Goal: Task Accomplishment & Management: Use online tool/utility

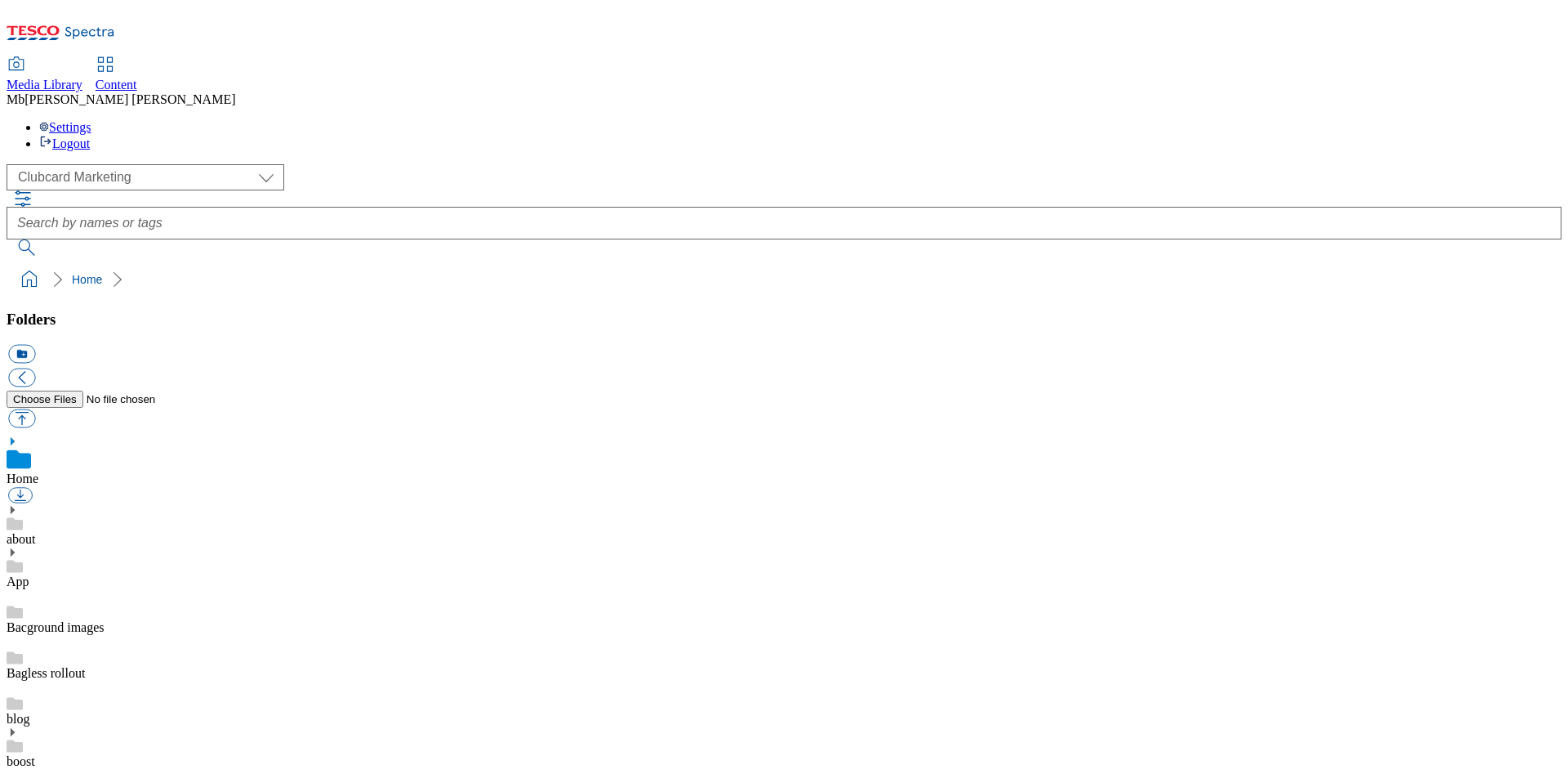
scroll to position [3, 0]
click at [137, 78] on div "Content" at bounding box center [117, 85] width 42 height 15
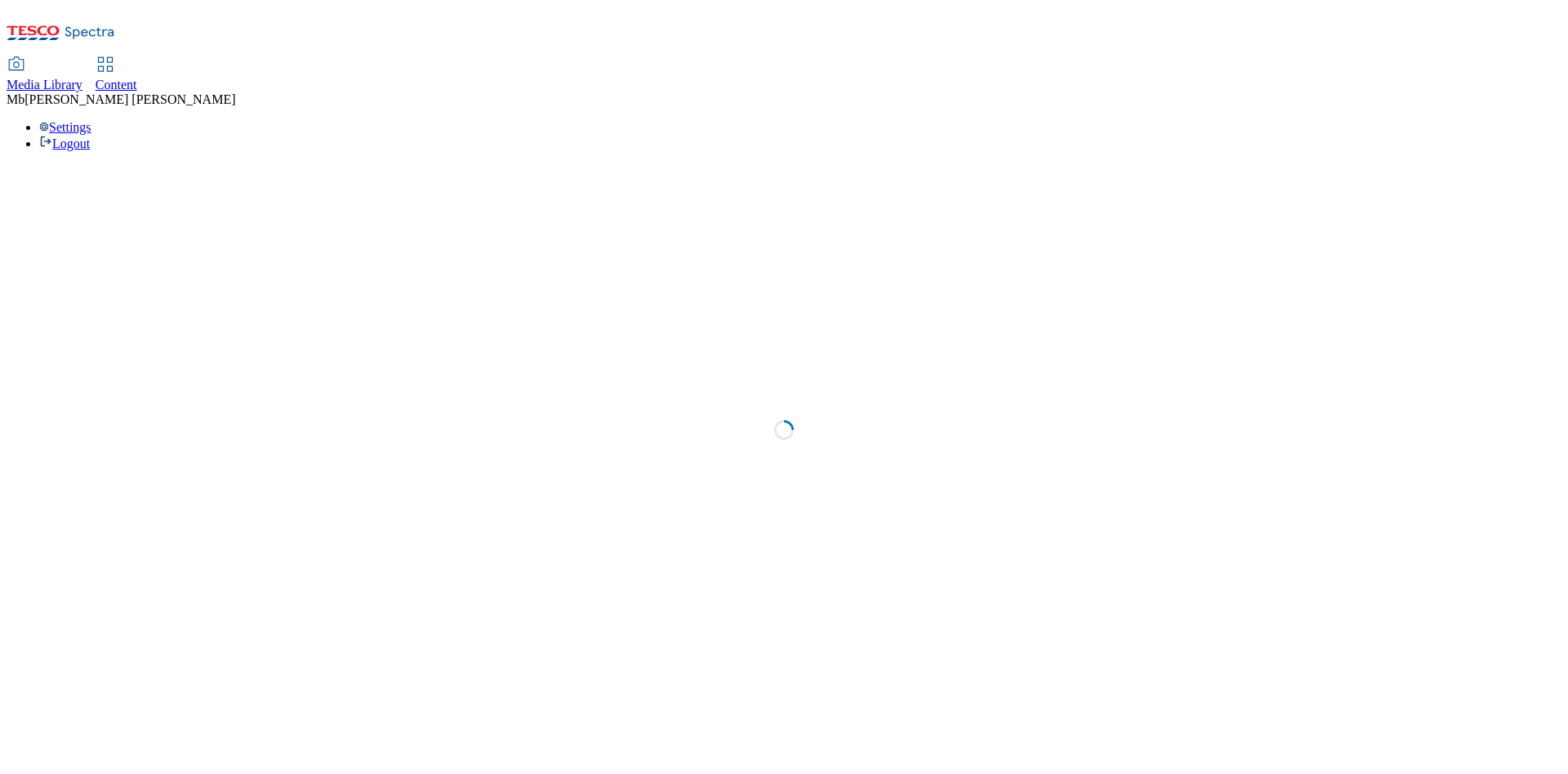
select select "ghs-[GEOGRAPHIC_DATA]"
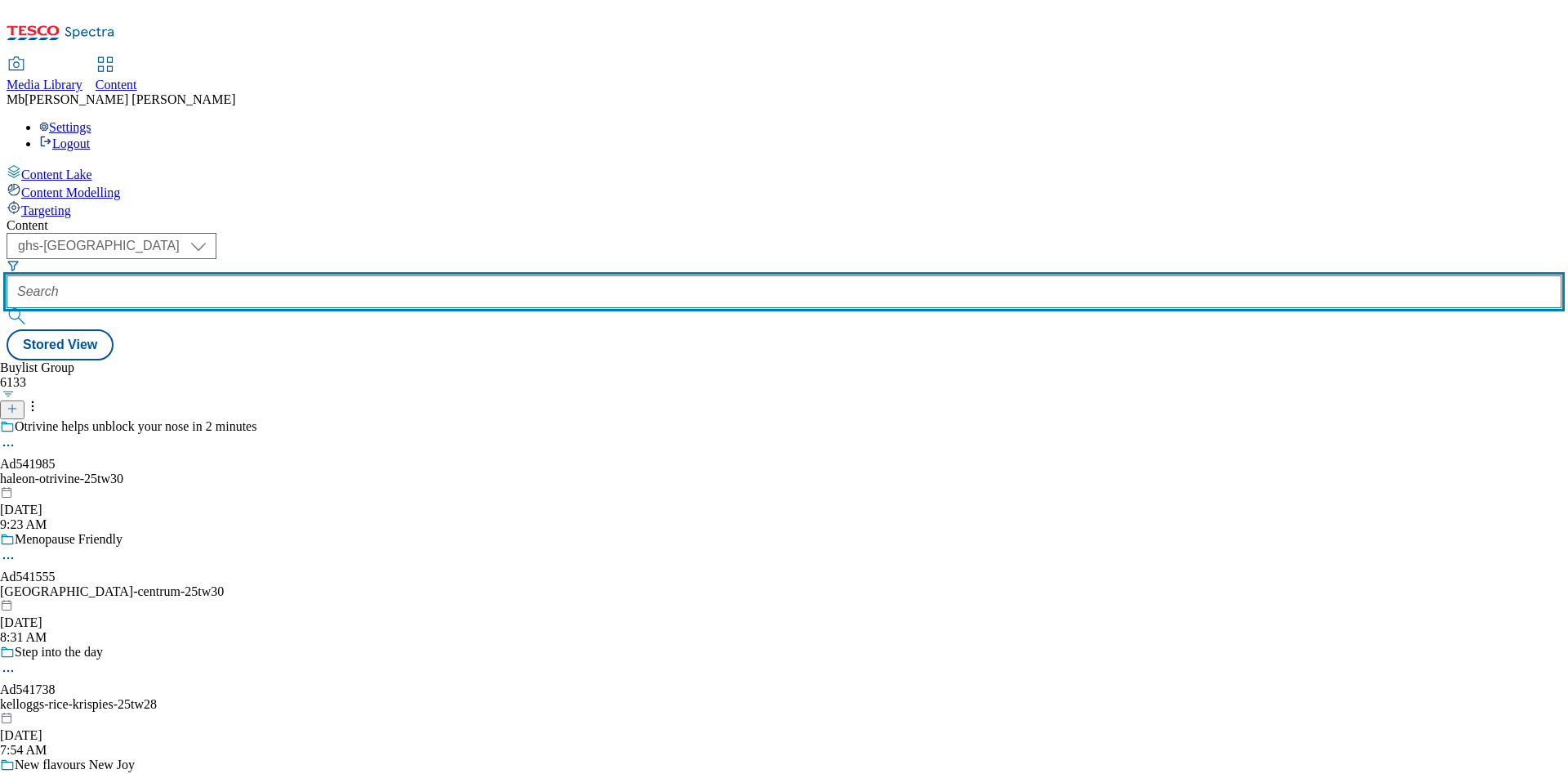
click at [368, 276] on input "text" at bounding box center [784, 291] width 1555 height 33
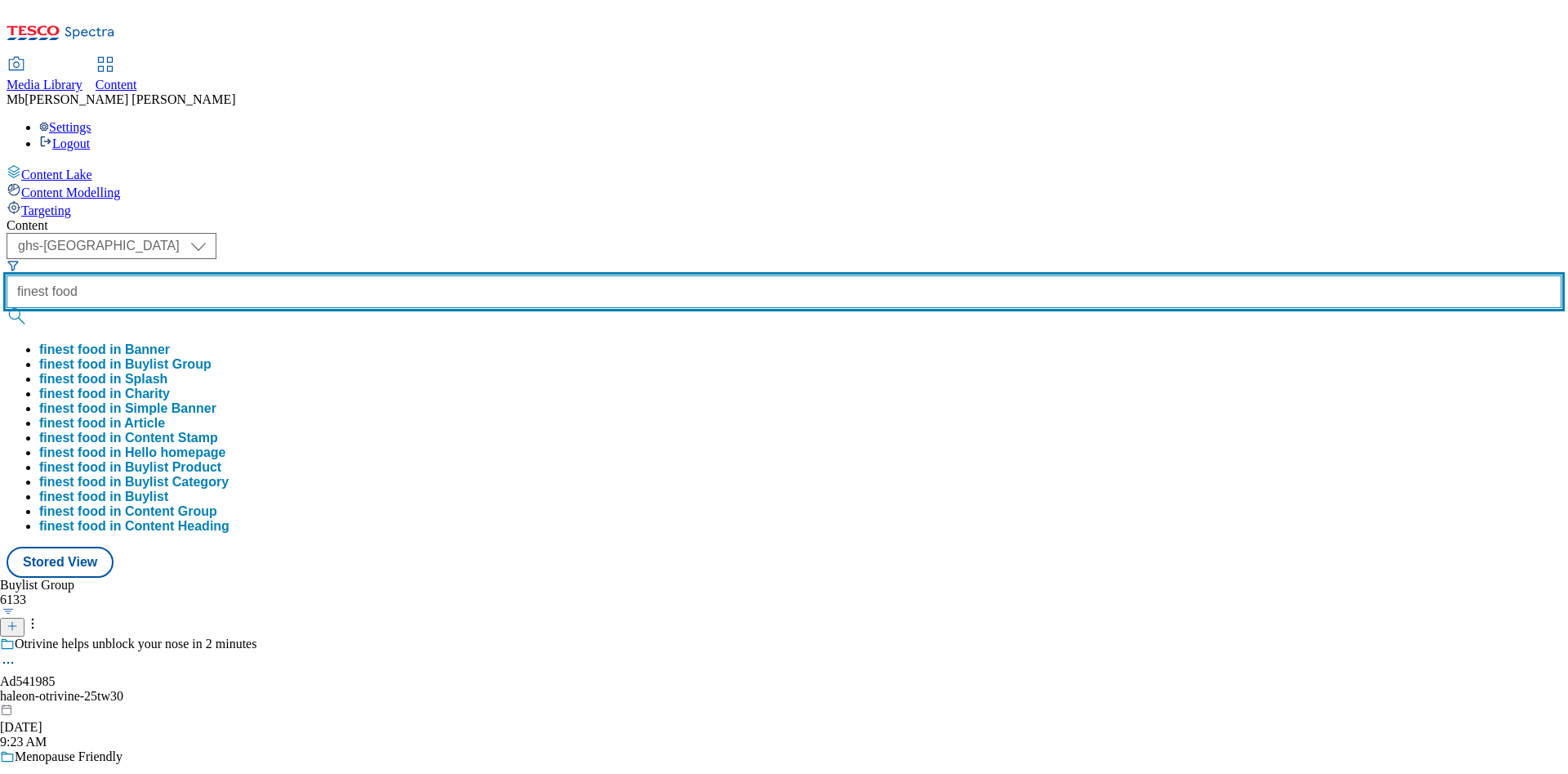
type input "finest food"
click at [7, 308] on button "submit" at bounding box center [18, 316] width 23 height 17
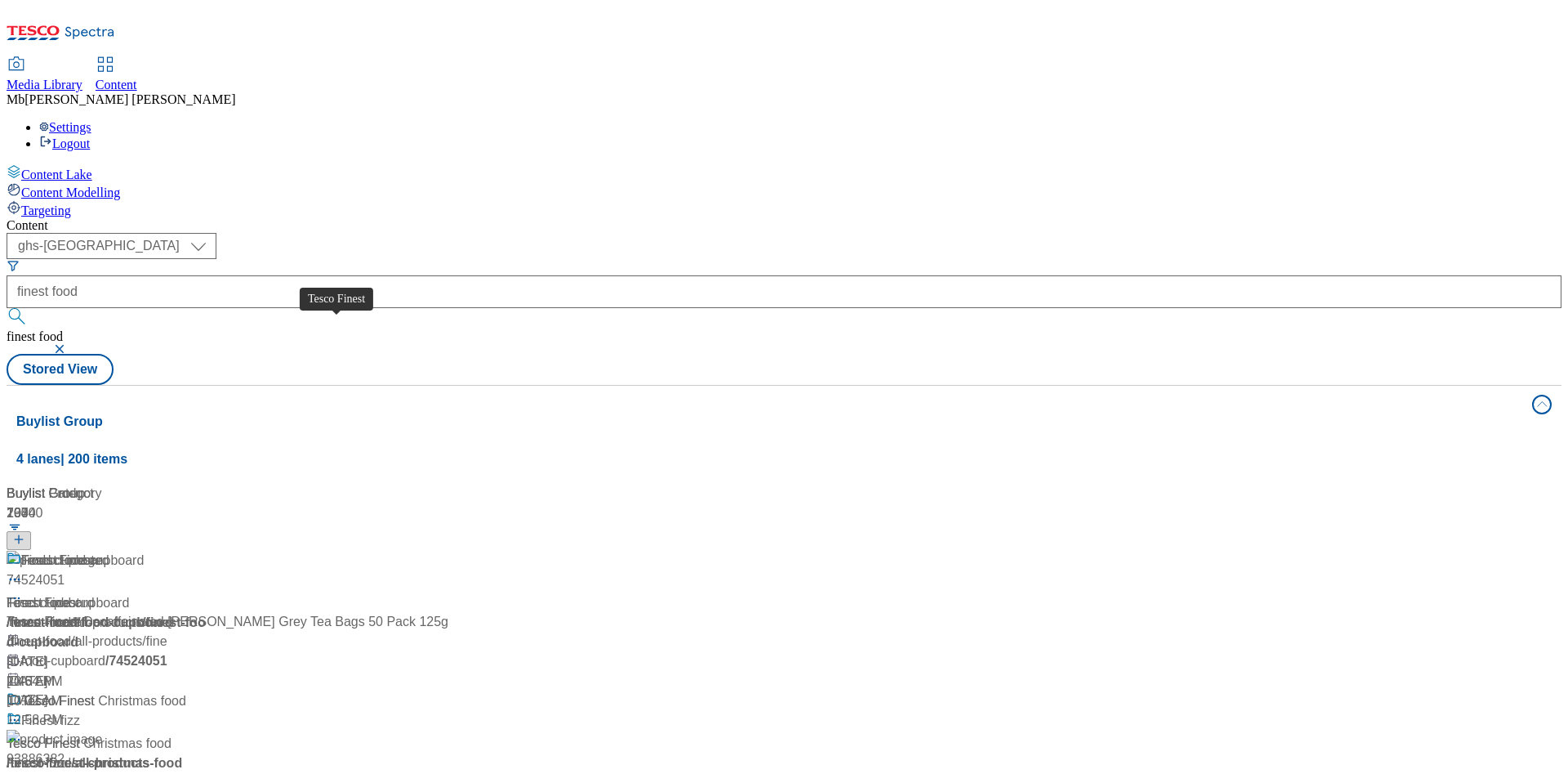
click at [95, 551] on div "Tesco Finest" at bounding box center [58, 560] width 73 height 19
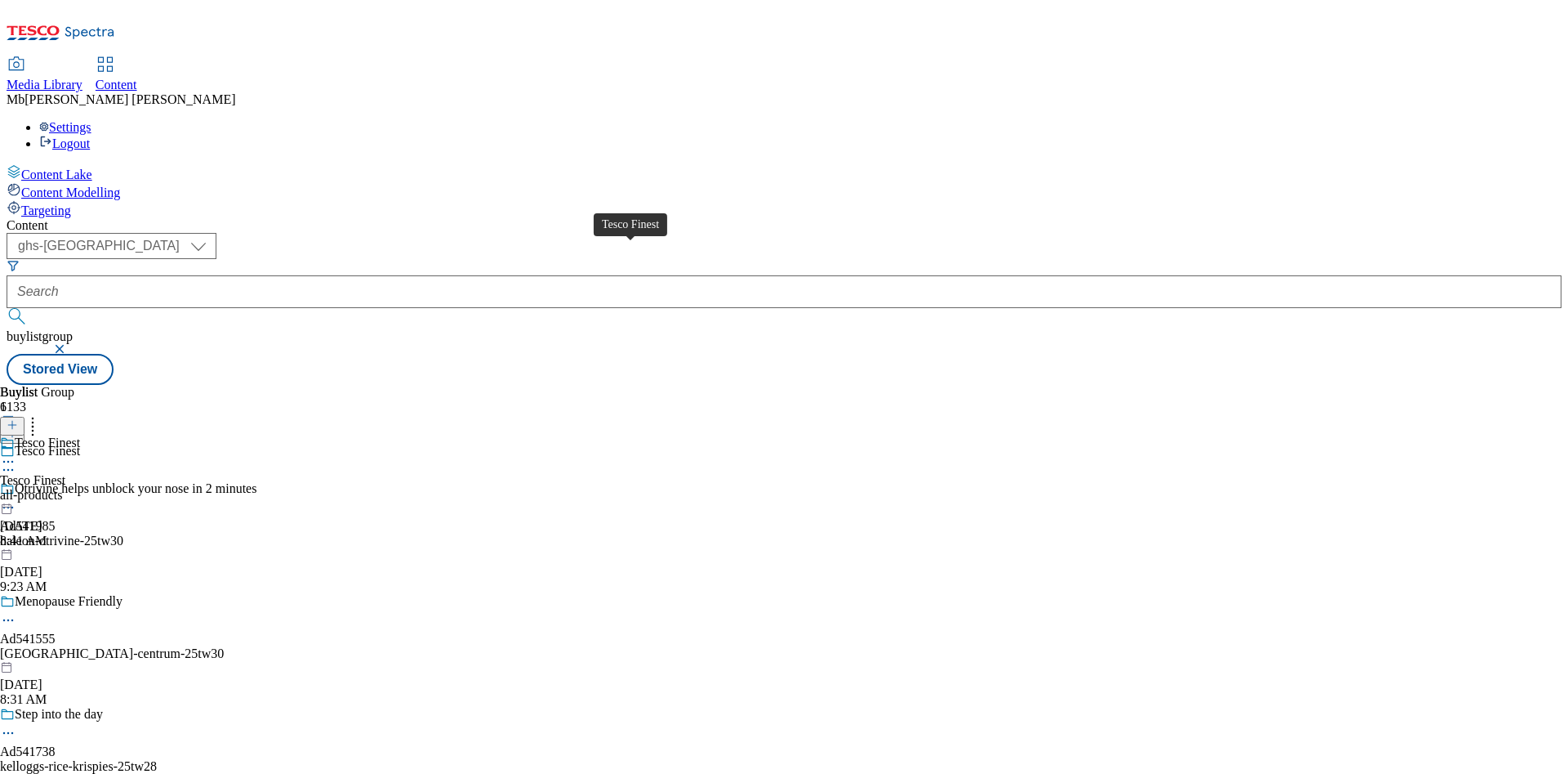
click at [80, 436] on div "Tesco Finest" at bounding box center [48, 443] width 65 height 15
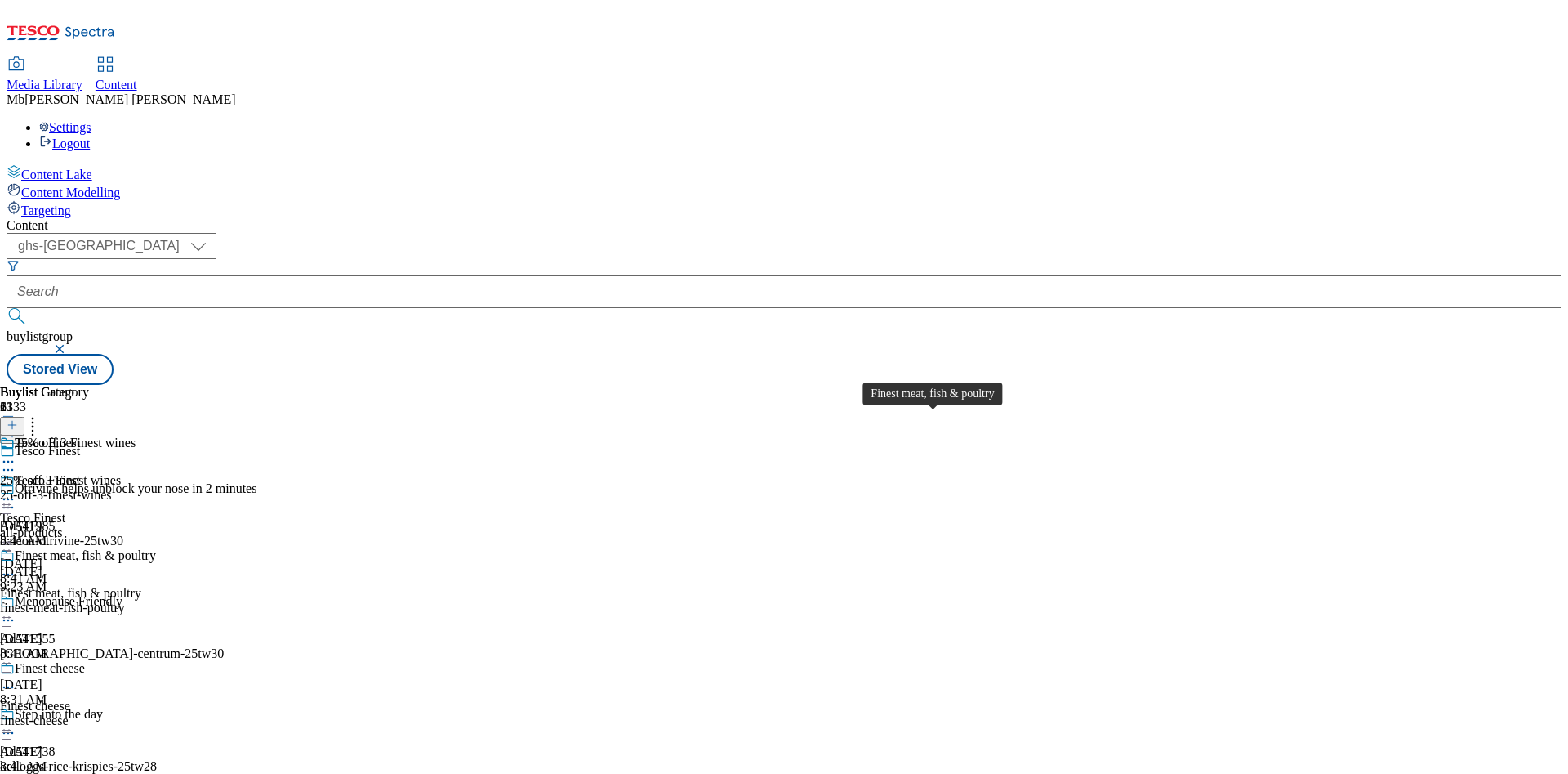
click at [156, 549] on div "Finest meat, fish & poultry" at bounding box center [85, 556] width 141 height 15
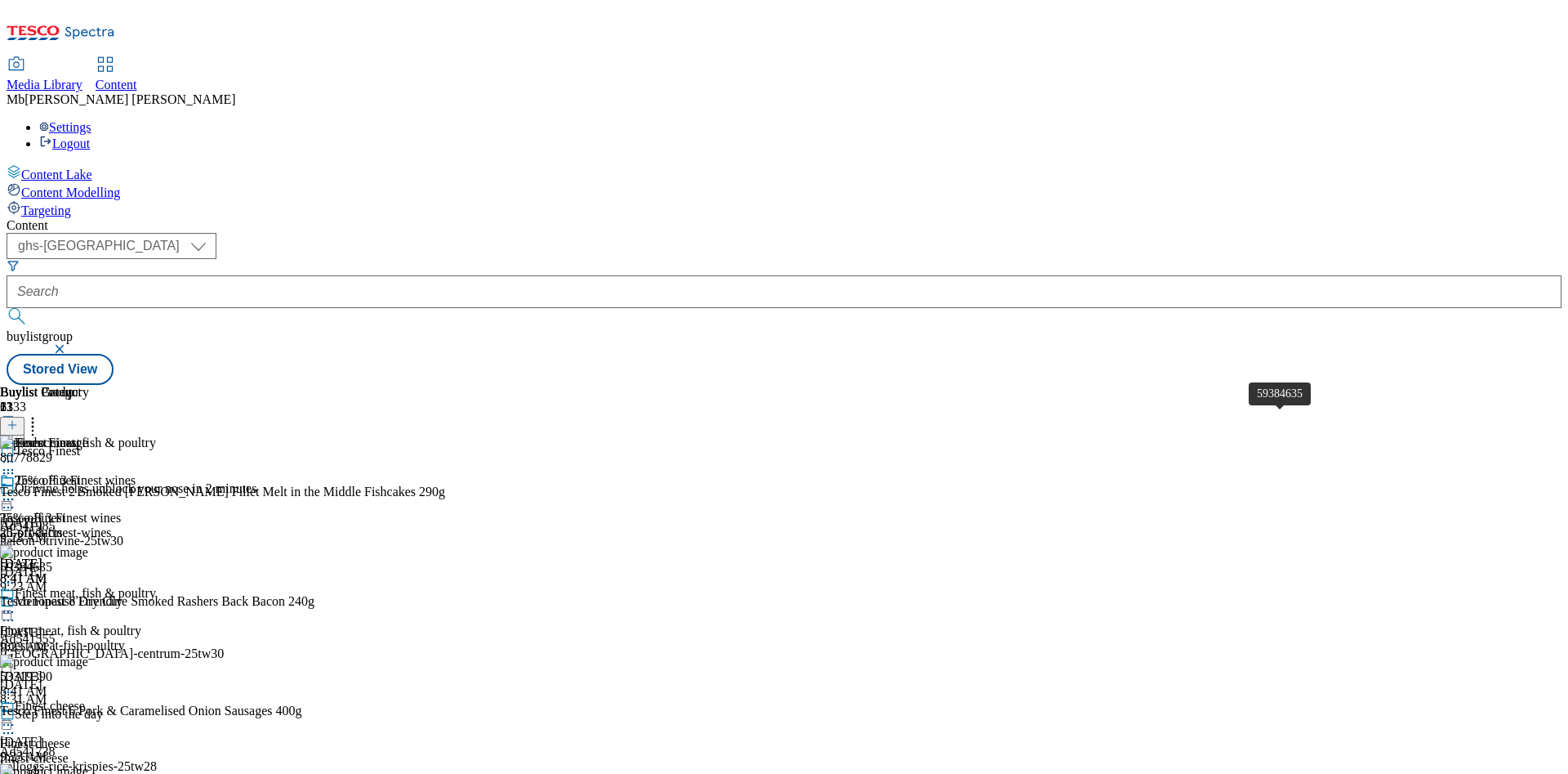
scroll to position [367, 0]
click at [18, 419] on icon at bounding box center [13, 425] width 12 height 12
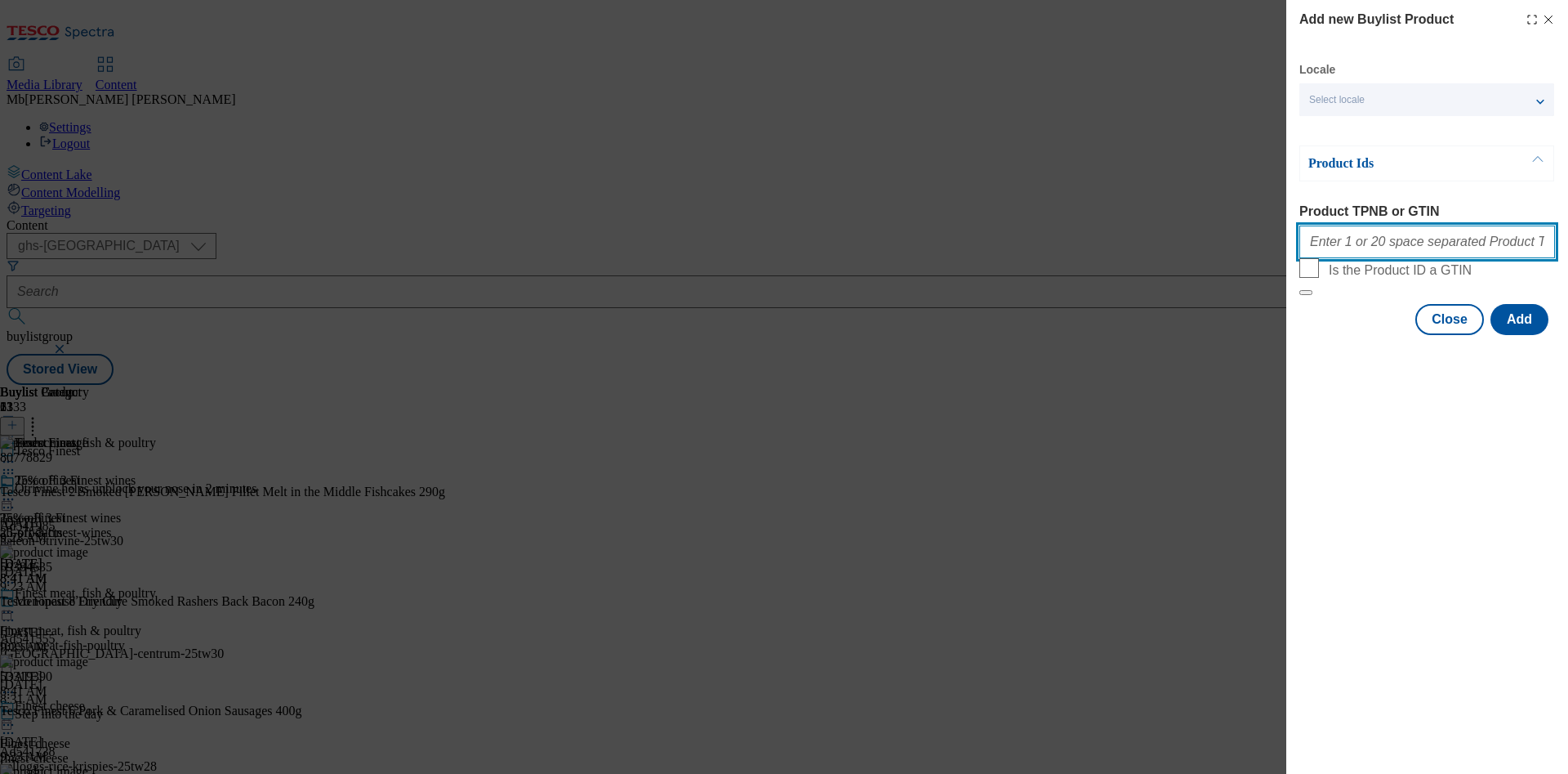
click at [1368, 241] on input "Product TPNB or GTIN" at bounding box center [1427, 241] width 255 height 33
paste input "93545325"
paste input "93612465"
click at [1311, 245] on input "93545325 93612465" at bounding box center [1427, 241] width 255 height 33
paste input "93486285"
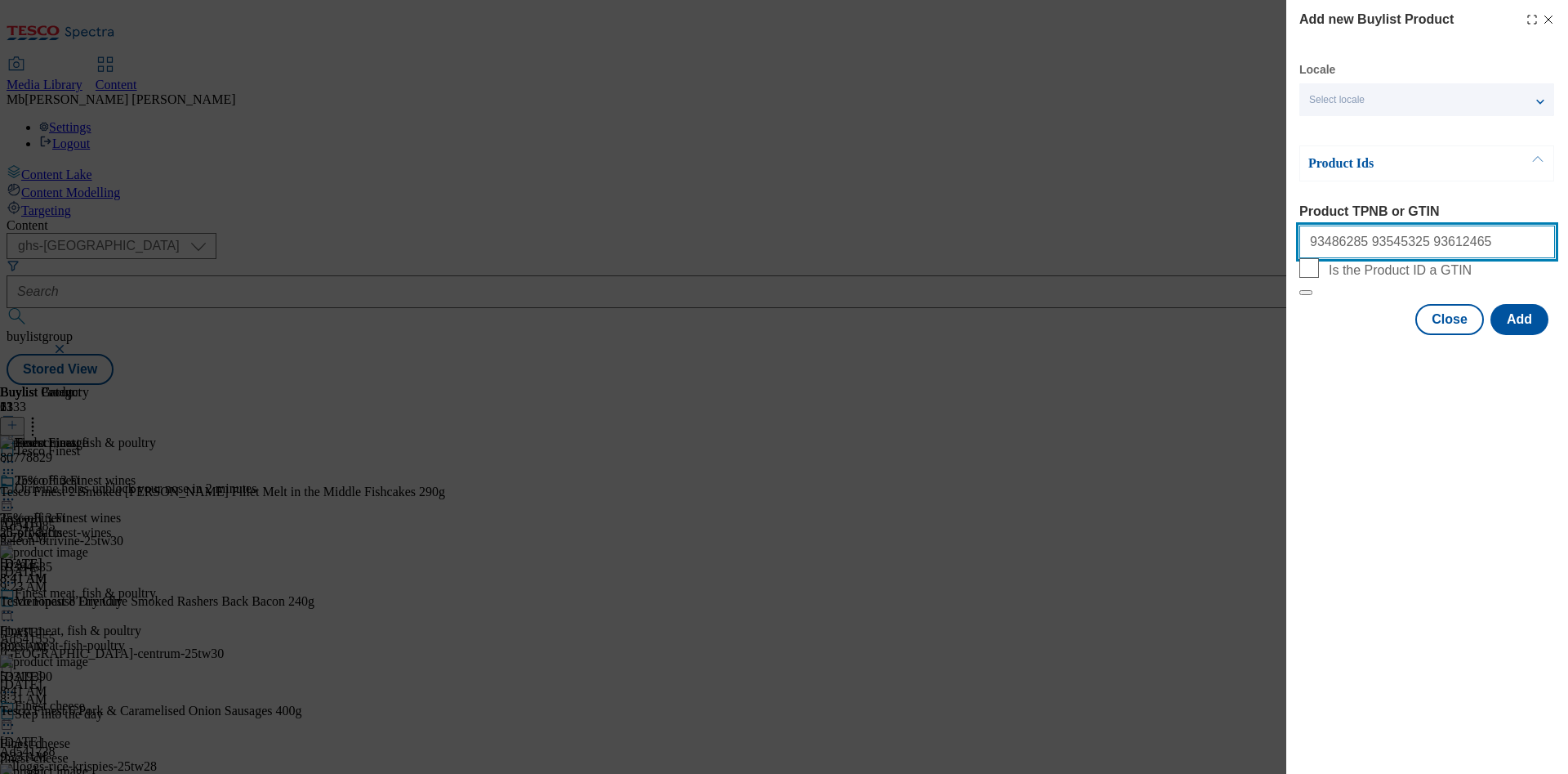
click at [1410, 250] on input "93486285 93545325 93612465" at bounding box center [1427, 241] width 255 height 33
click at [1310, 242] on input "93486285 93545325 93612465" at bounding box center [1427, 241] width 255 height 33
paste input "93612465"
click at [1488, 255] on input "93612465 93486285 93545325 93612465" at bounding box center [1427, 241] width 255 height 33
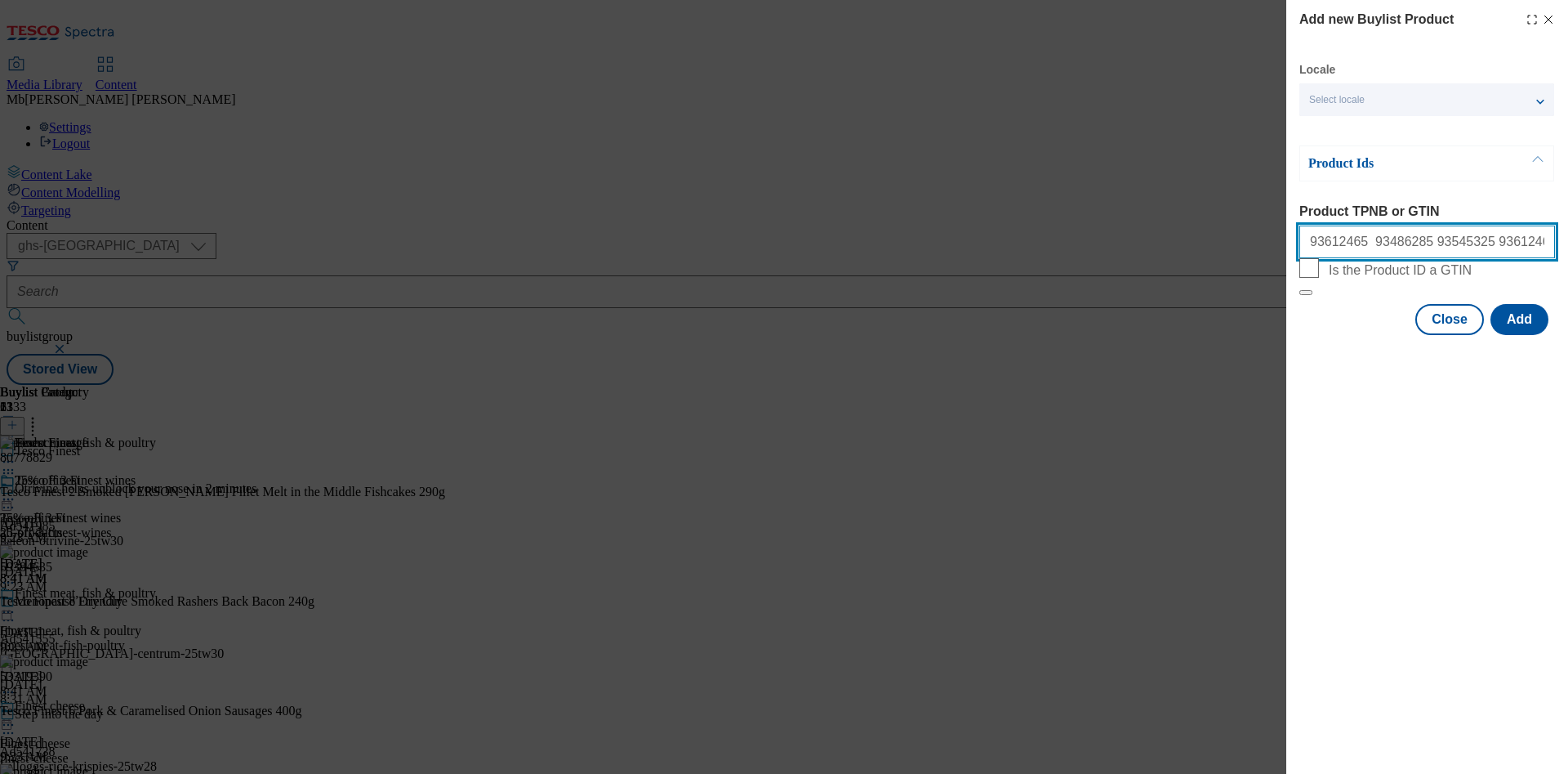
click at [1488, 255] on input "93612465 93486285 93545325 93612465" at bounding box center [1427, 241] width 255 height 33
click at [1470, 251] on input "93612465 93486285 93545325 93612465" at bounding box center [1427, 241] width 255 height 33
paste input "93663830"
paste input "59143118"
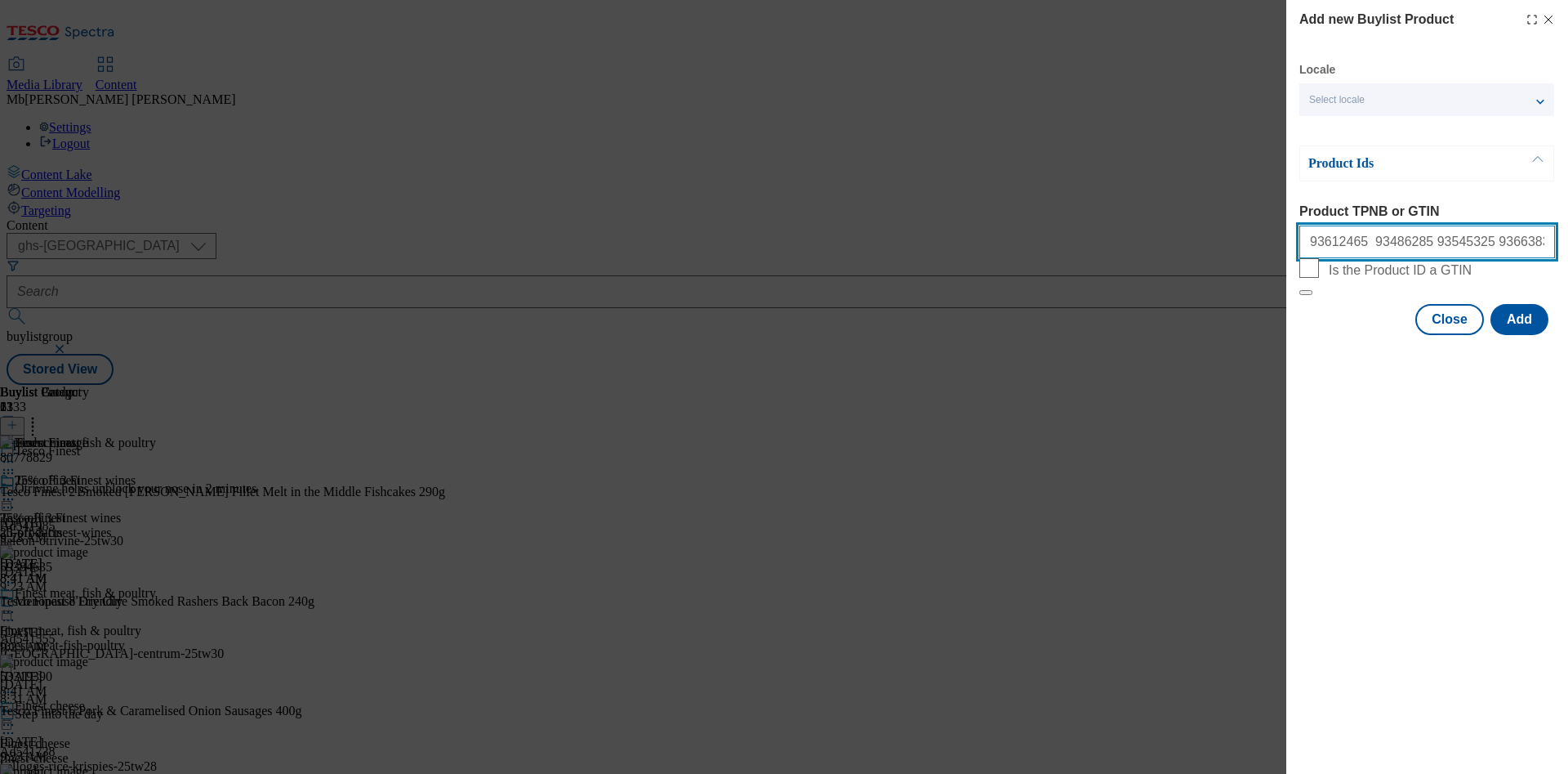
paste input "52394868"
paste input "72710634"
paste input "86015284"
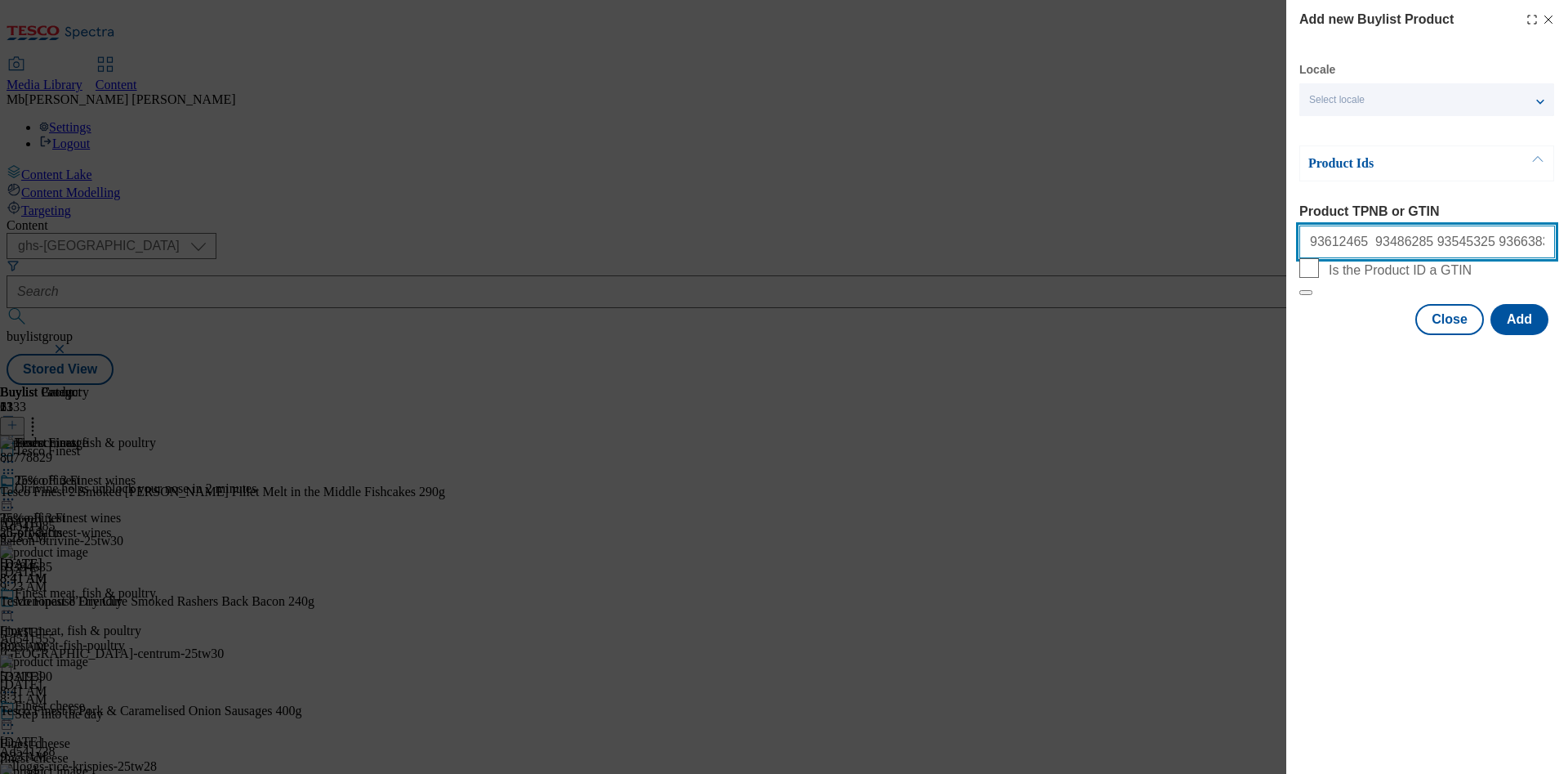
paste input "86461993"
paste input "92049747"
type input "93612465 93486285 93545325 93663830 59143118 52394868 72710634 86015284 8646199…"
click at [1525, 335] on button "Add" at bounding box center [1519, 319] width 58 height 31
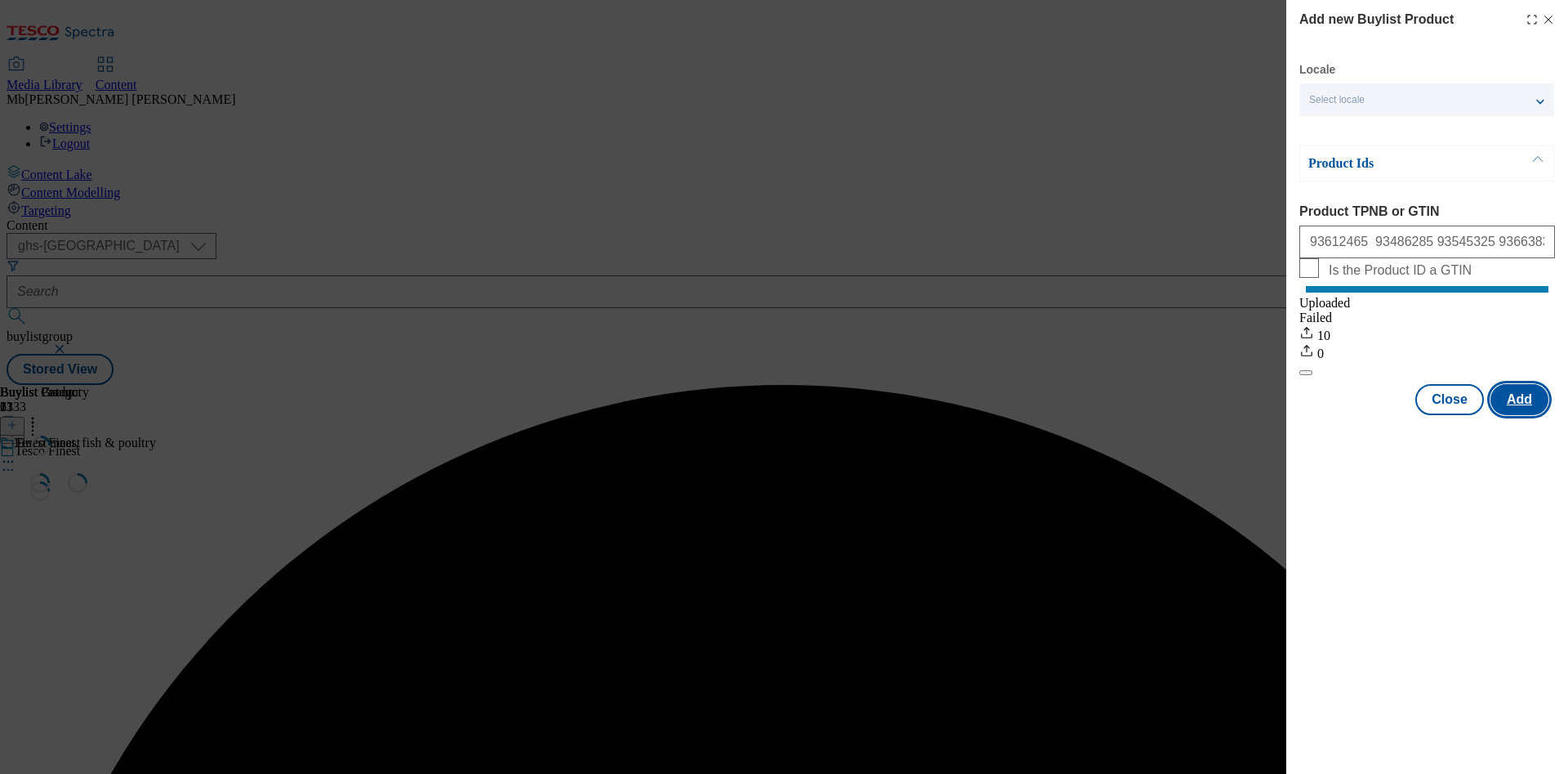
scroll to position [0, 0]
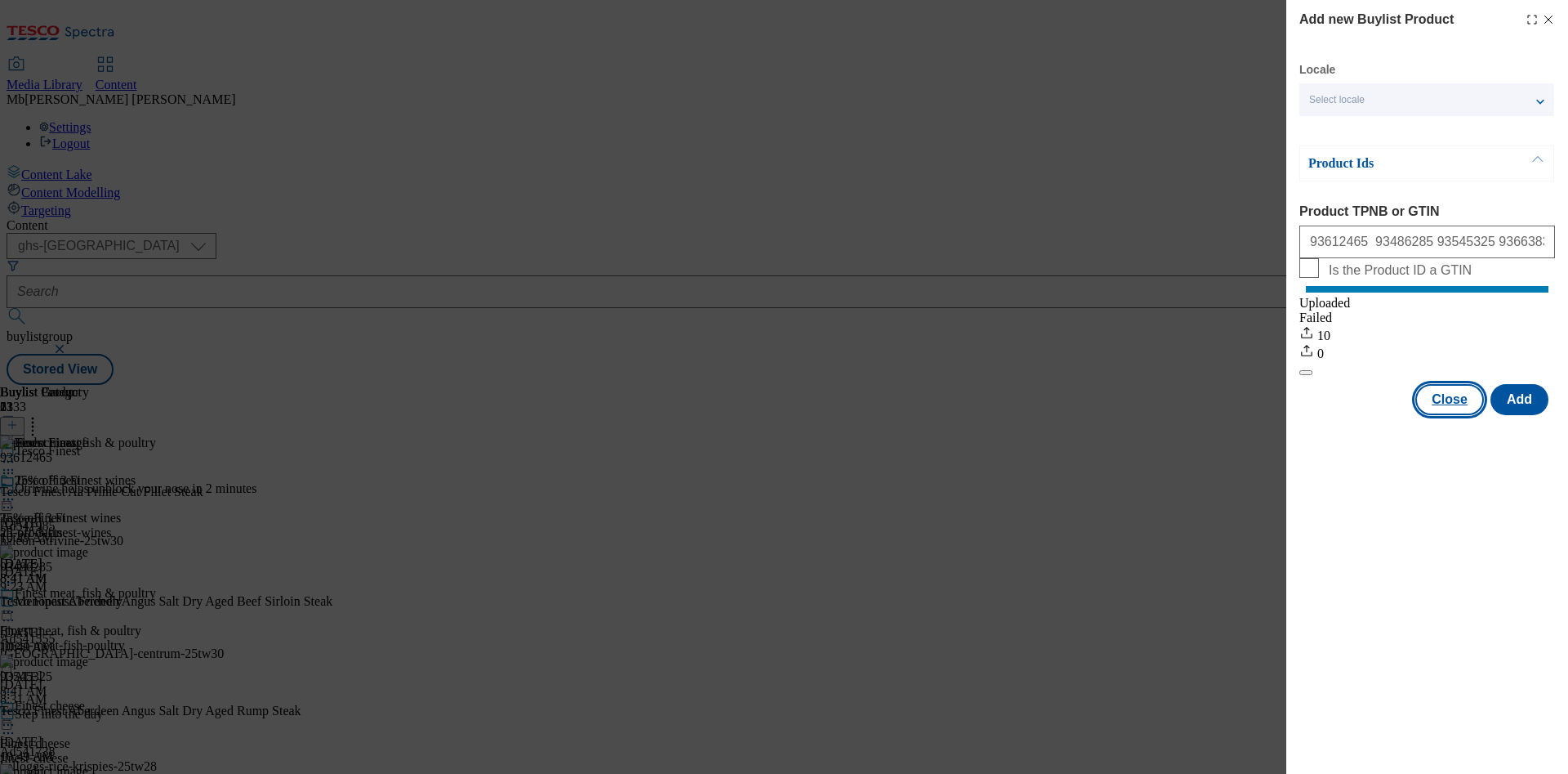
click at [1444, 415] on button "Close" at bounding box center [1450, 399] width 68 height 31
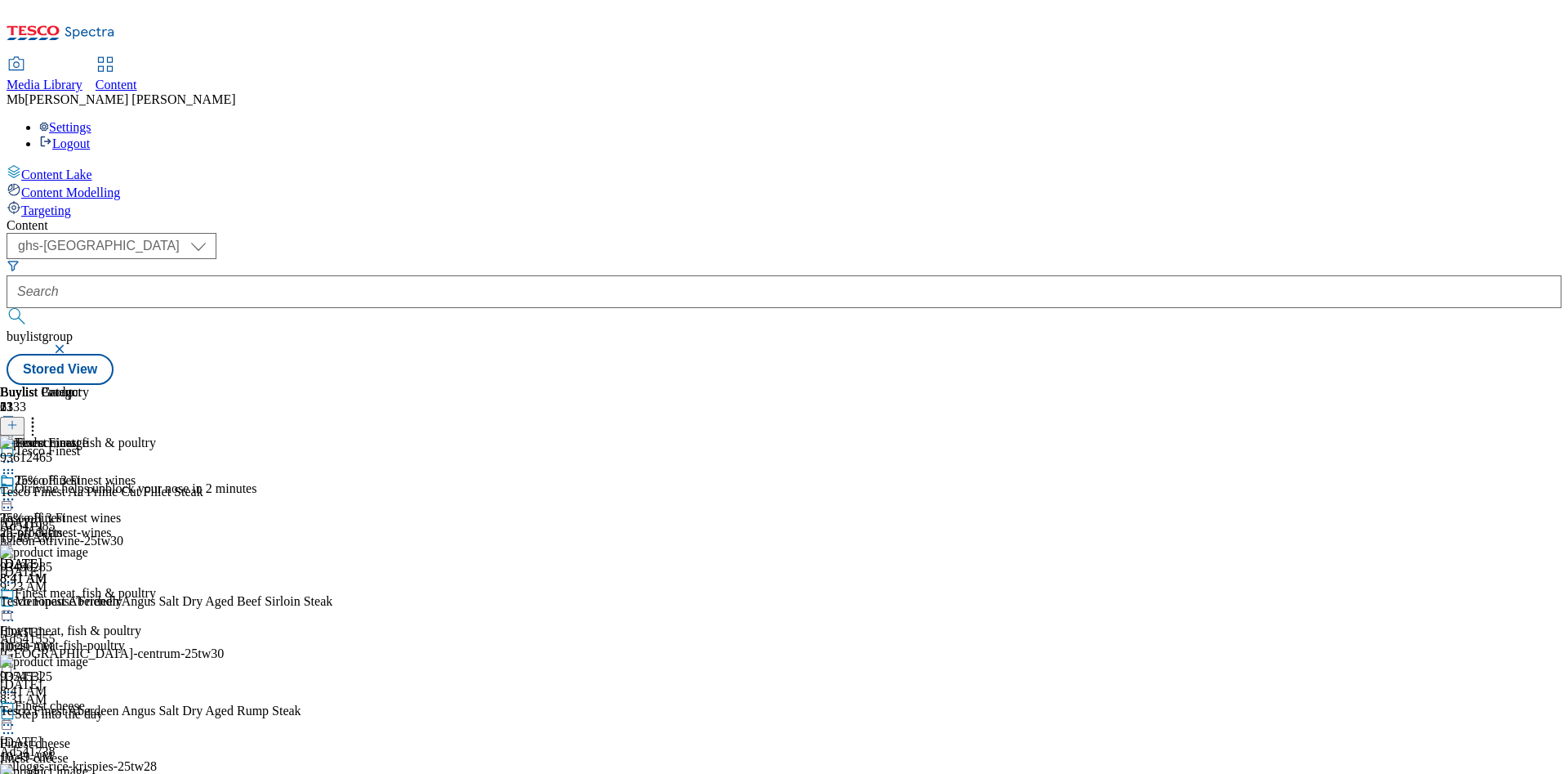
click at [14, 611] on circle at bounding box center [13, 612] width 3 height 3
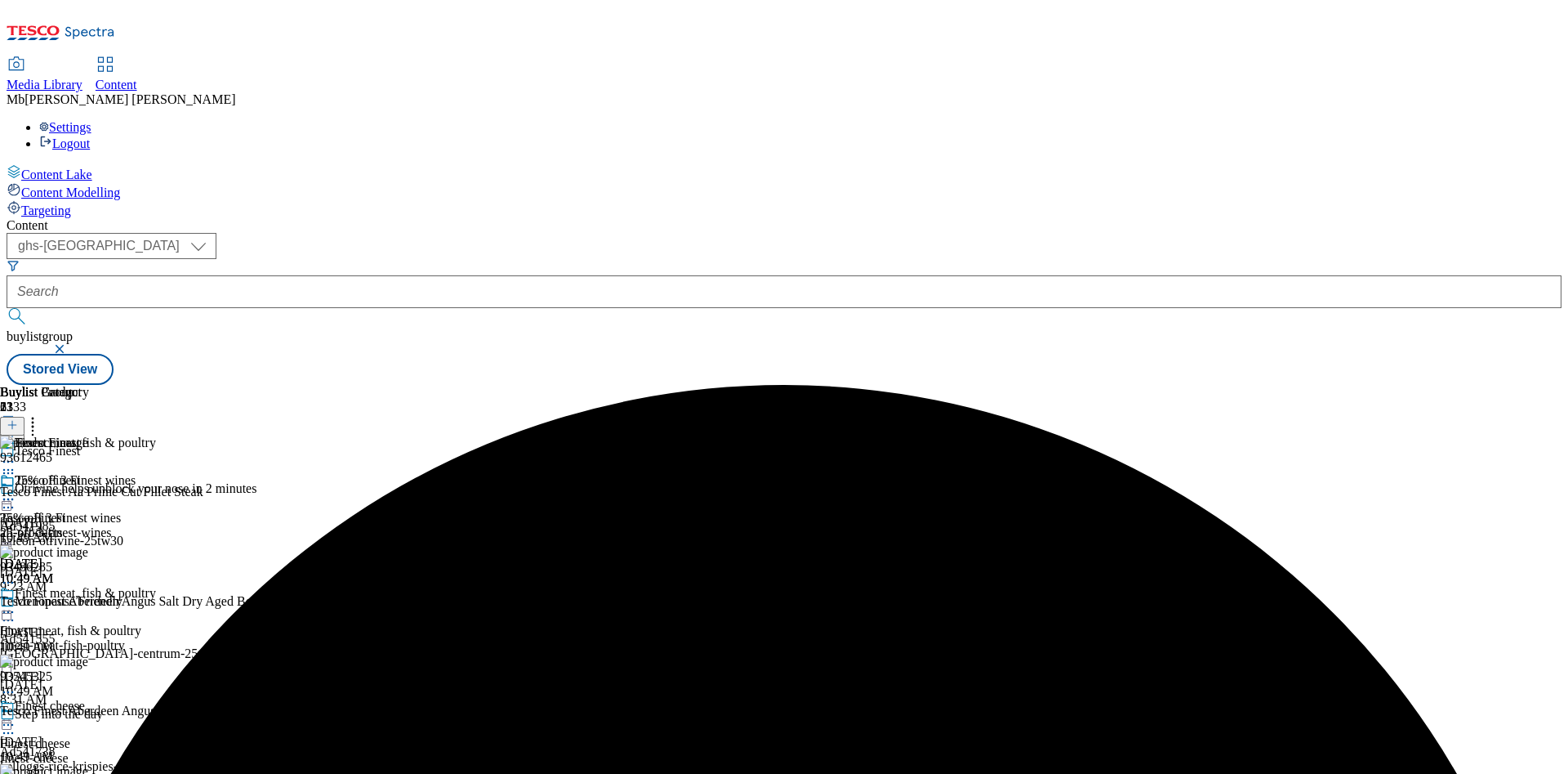
click at [17, 604] on icon at bounding box center [8, 612] width 17 height 17
click at [105, 735] on span "Un-preview" at bounding box center [78, 741] width 55 height 13
click at [156, 586] on div "Finest meat, fish & poultry Finest meat, fish & poultry finest-meat-fish-poultr…" at bounding box center [78, 642] width 156 height 113
click at [17, 604] on icon at bounding box center [8, 612] width 17 height 17
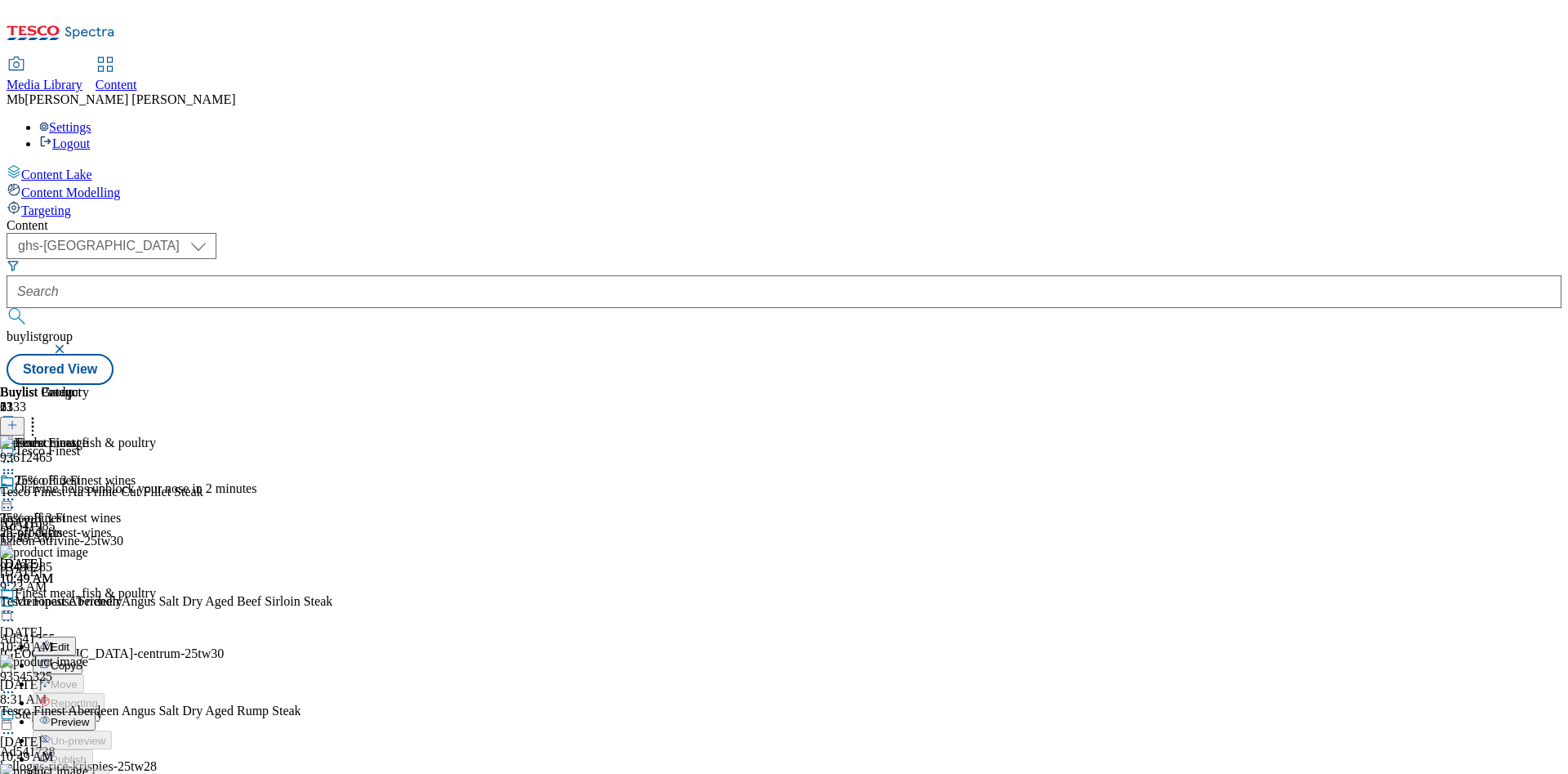
click at [89, 716] on span "Preview" at bounding box center [70, 721] width 38 height 13
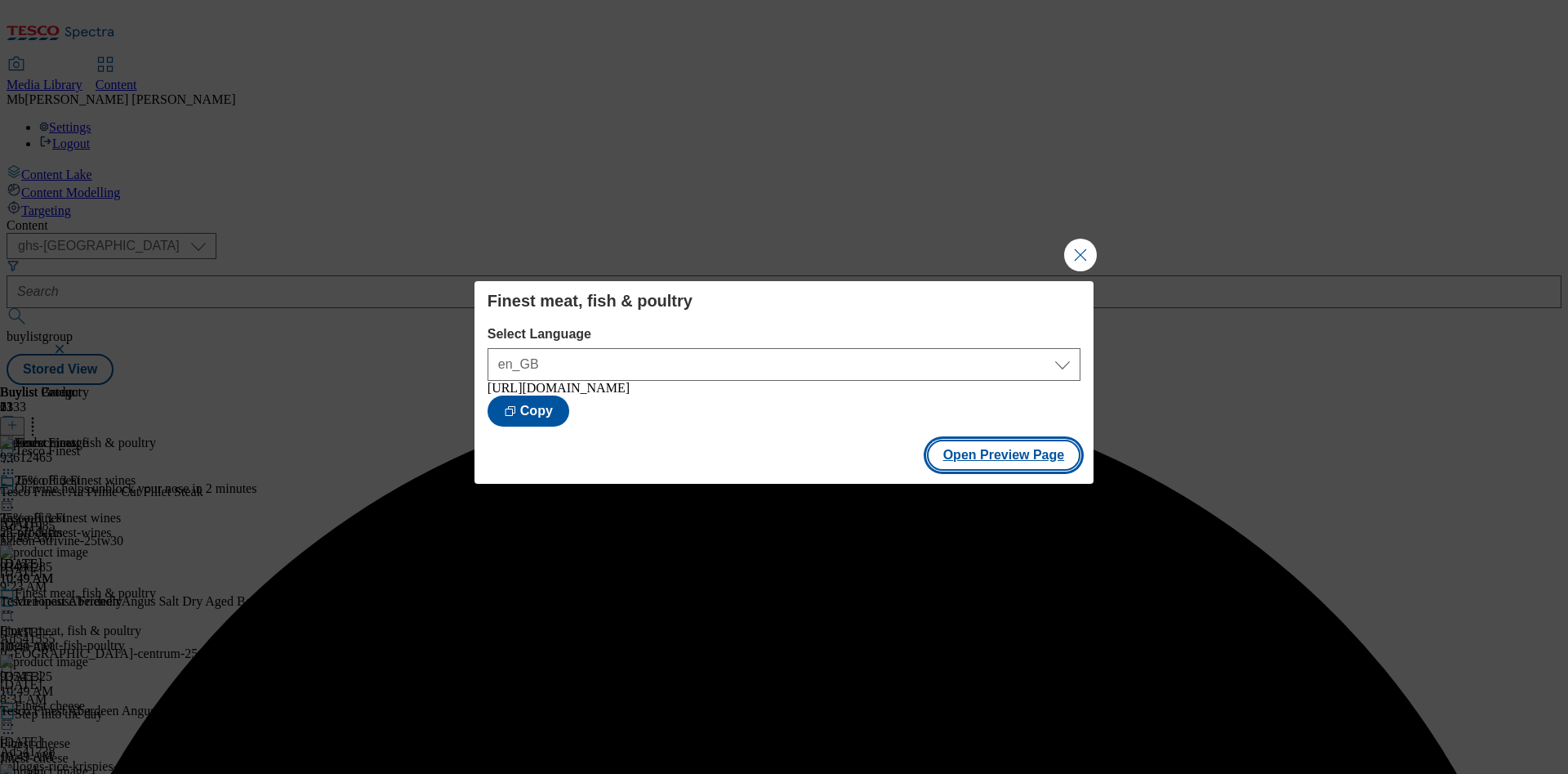
click at [975, 466] on button "Open Preview Page" at bounding box center [1004, 455] width 154 height 31
click at [1075, 244] on button "Close Modal" at bounding box center [1080, 255] width 33 height 33
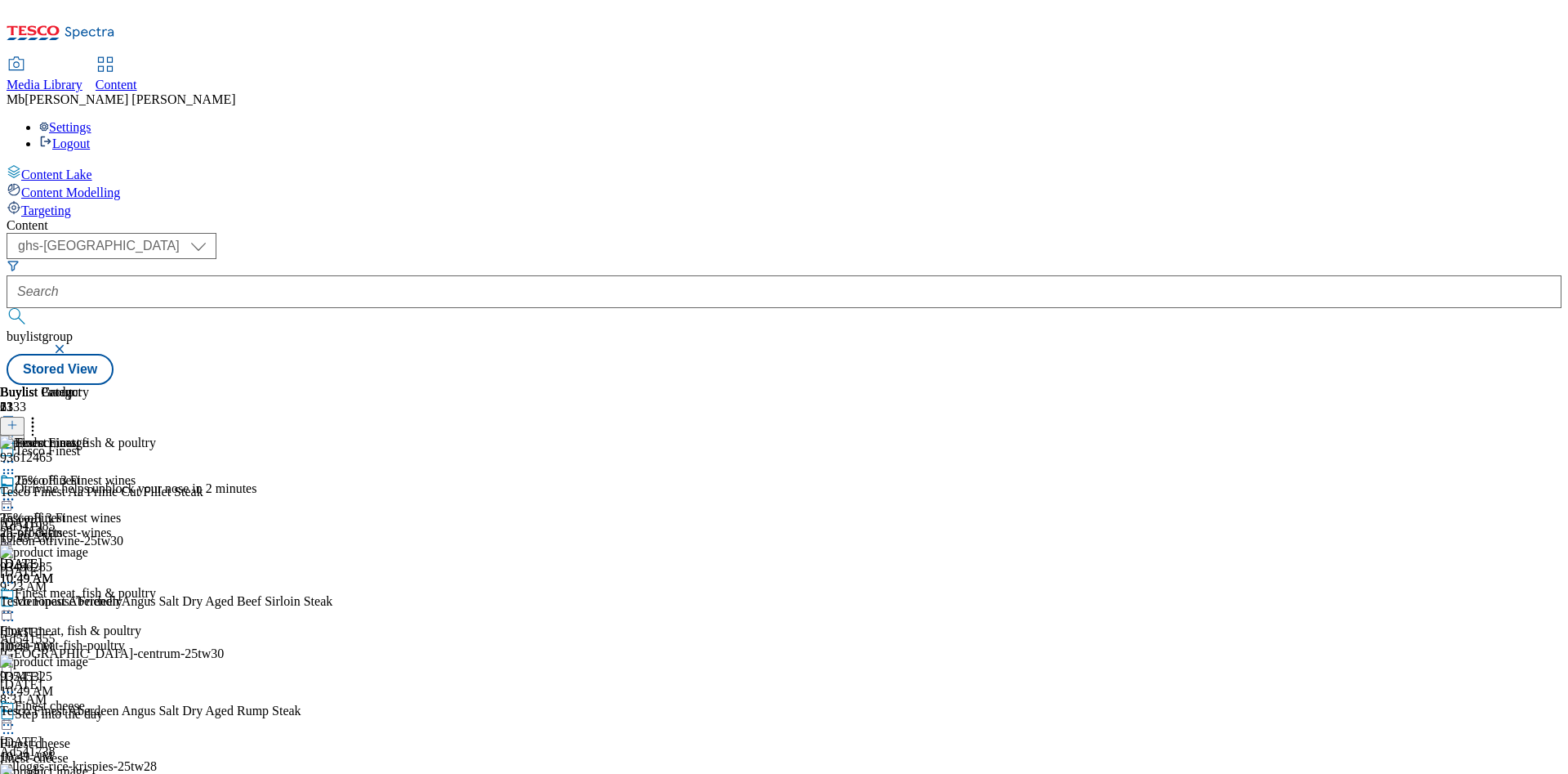
click at [17, 604] on icon at bounding box center [8, 612] width 17 height 17
click at [156, 637] on li "Edit" at bounding box center [94, 646] width 124 height 19
click at [41, 414] on icon at bounding box center [33, 422] width 17 height 17
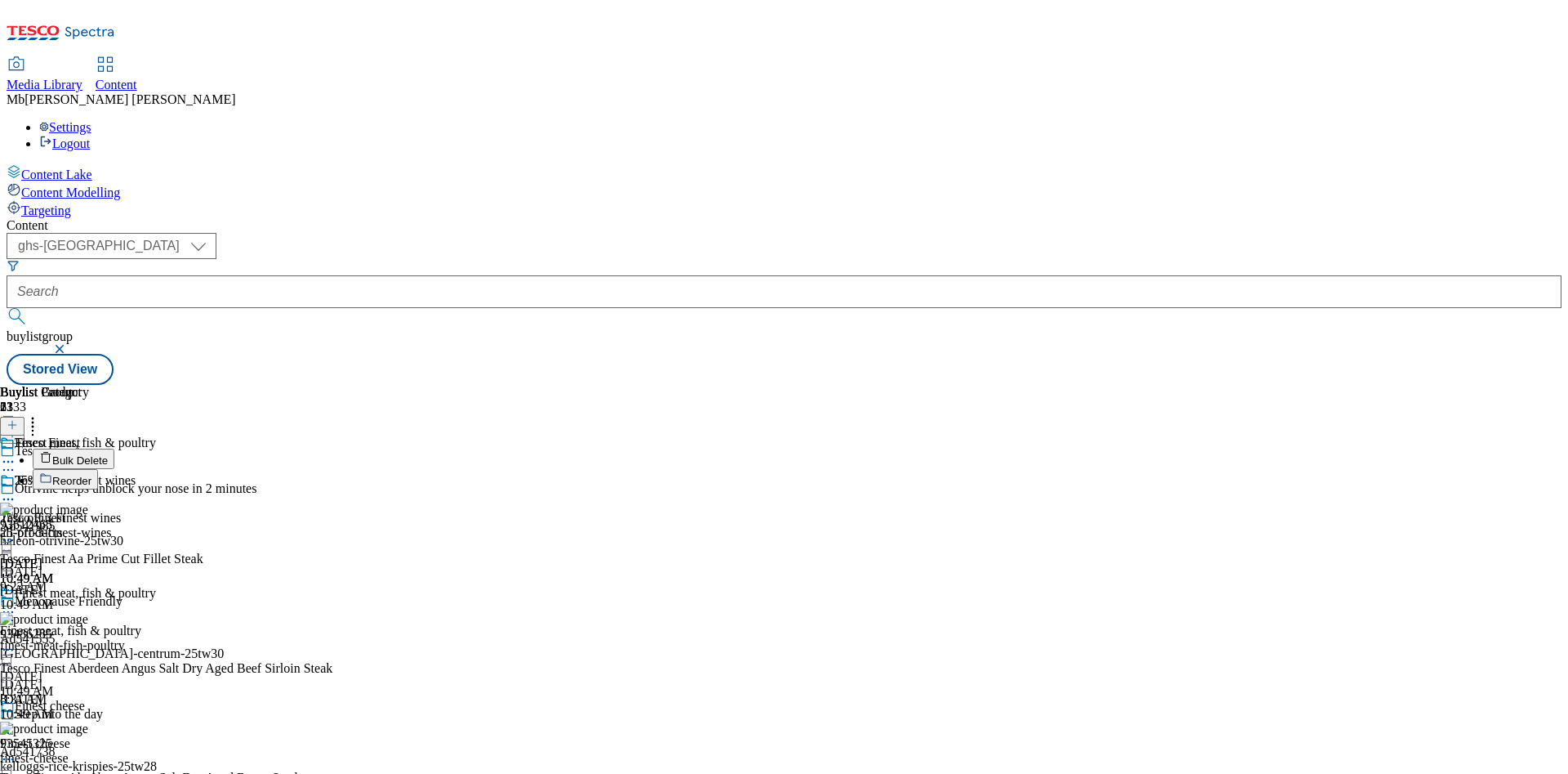
click at [360, 469] on li "Reorder" at bounding box center [196, 479] width 328 height 20
click at [92, 475] on span "Reorder" at bounding box center [72, 481] width 39 height 13
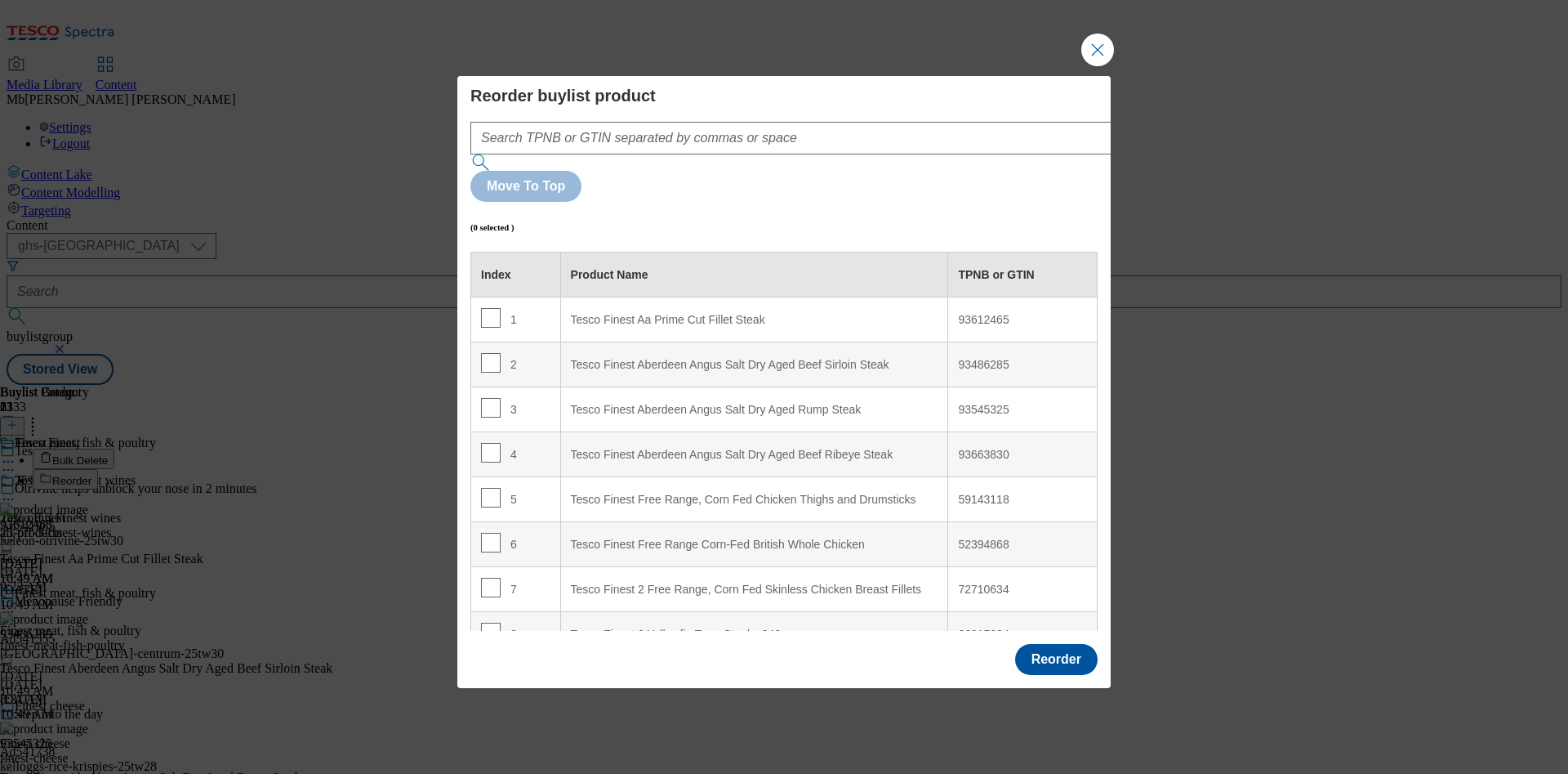
scroll to position [701, 0]
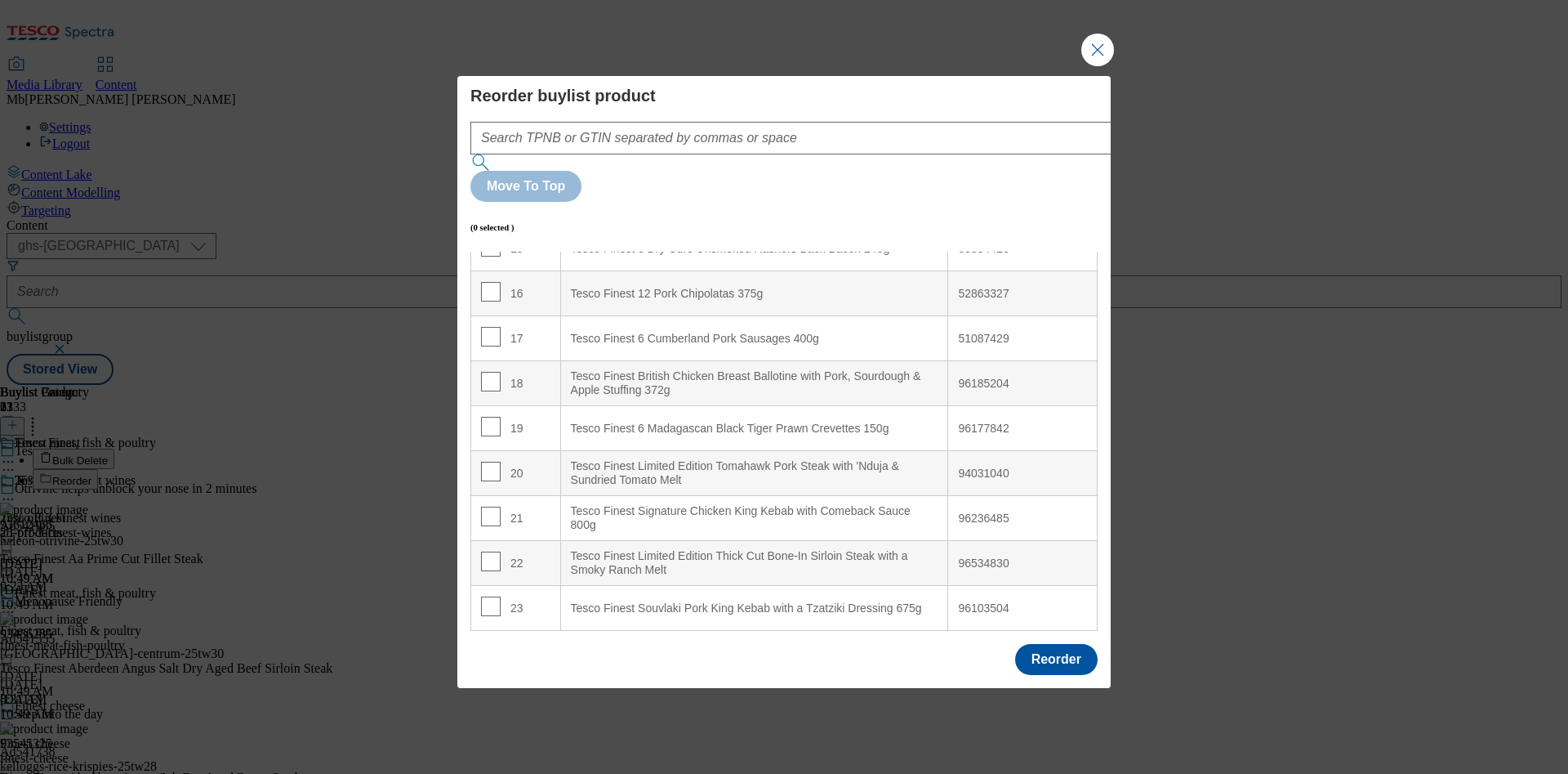
click at [971, 377] on div "96185204" at bounding box center [1022, 384] width 129 height 15
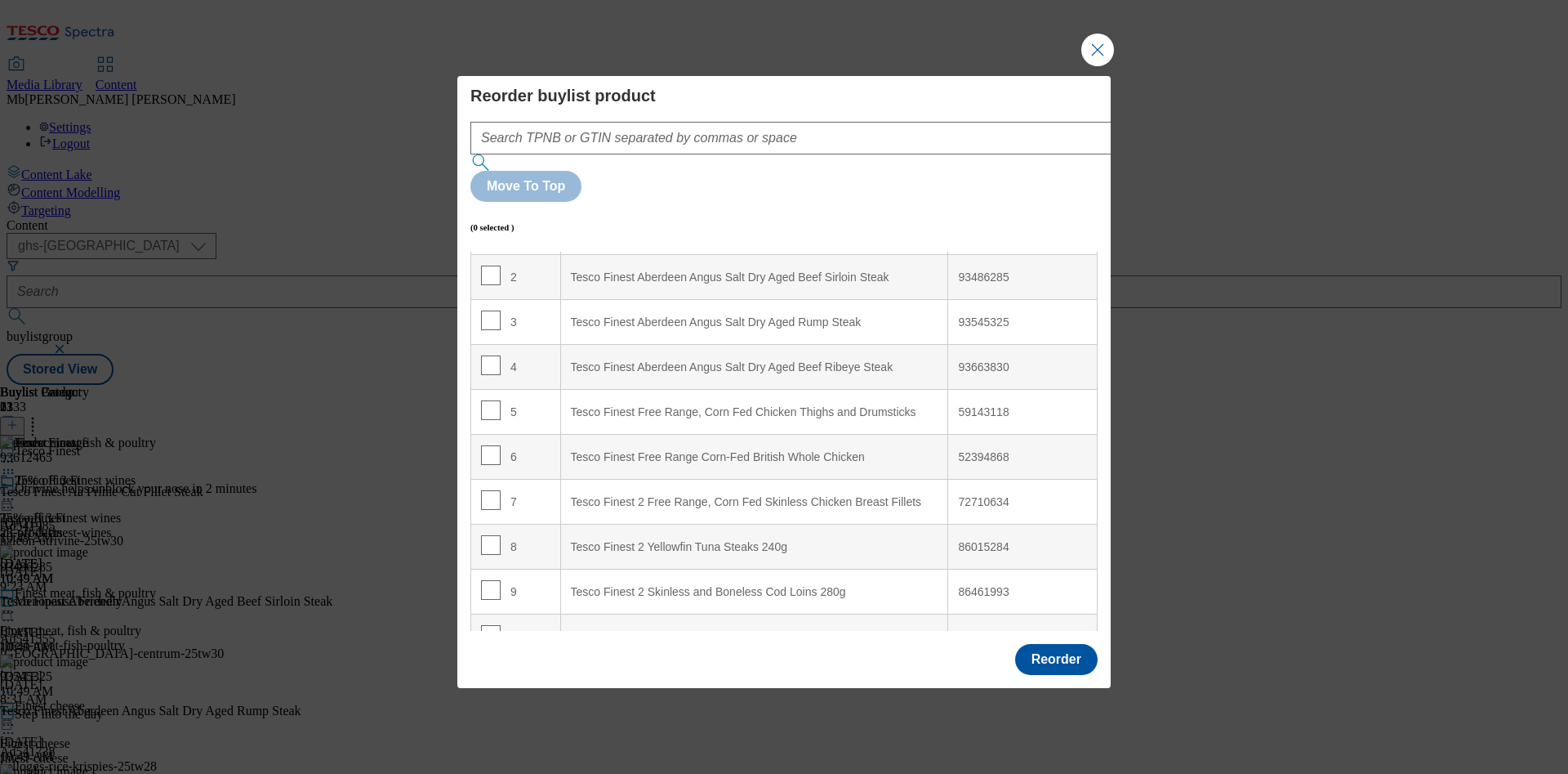
scroll to position [0, 0]
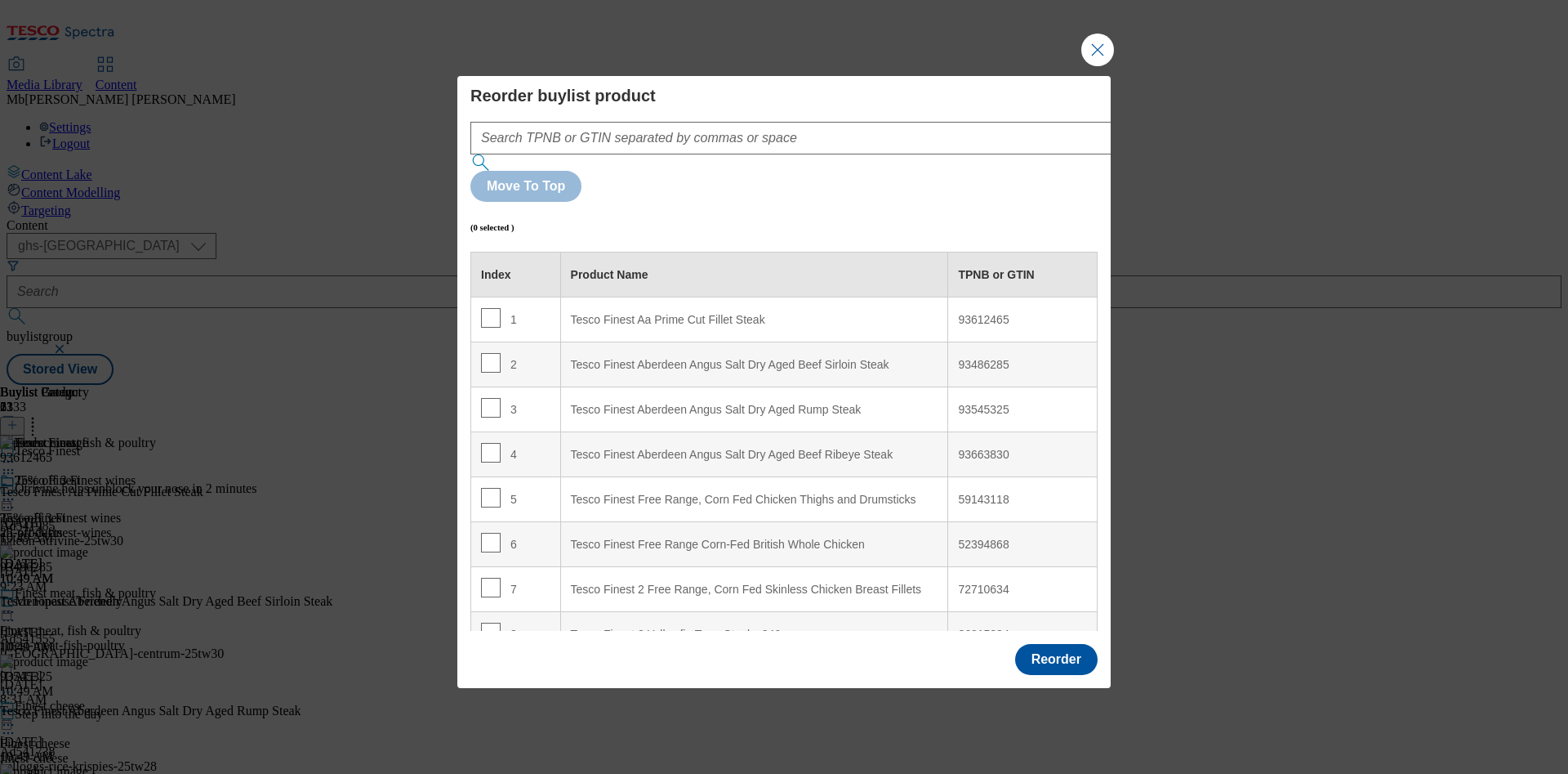
click at [980, 313] on div "93612465" at bounding box center [1022, 321] width 129 height 15
click at [486, 297] on td "1" at bounding box center [517, 320] width 90 height 45
click at [484, 308] on input "Modal" at bounding box center [491, 317] width 19 height 19
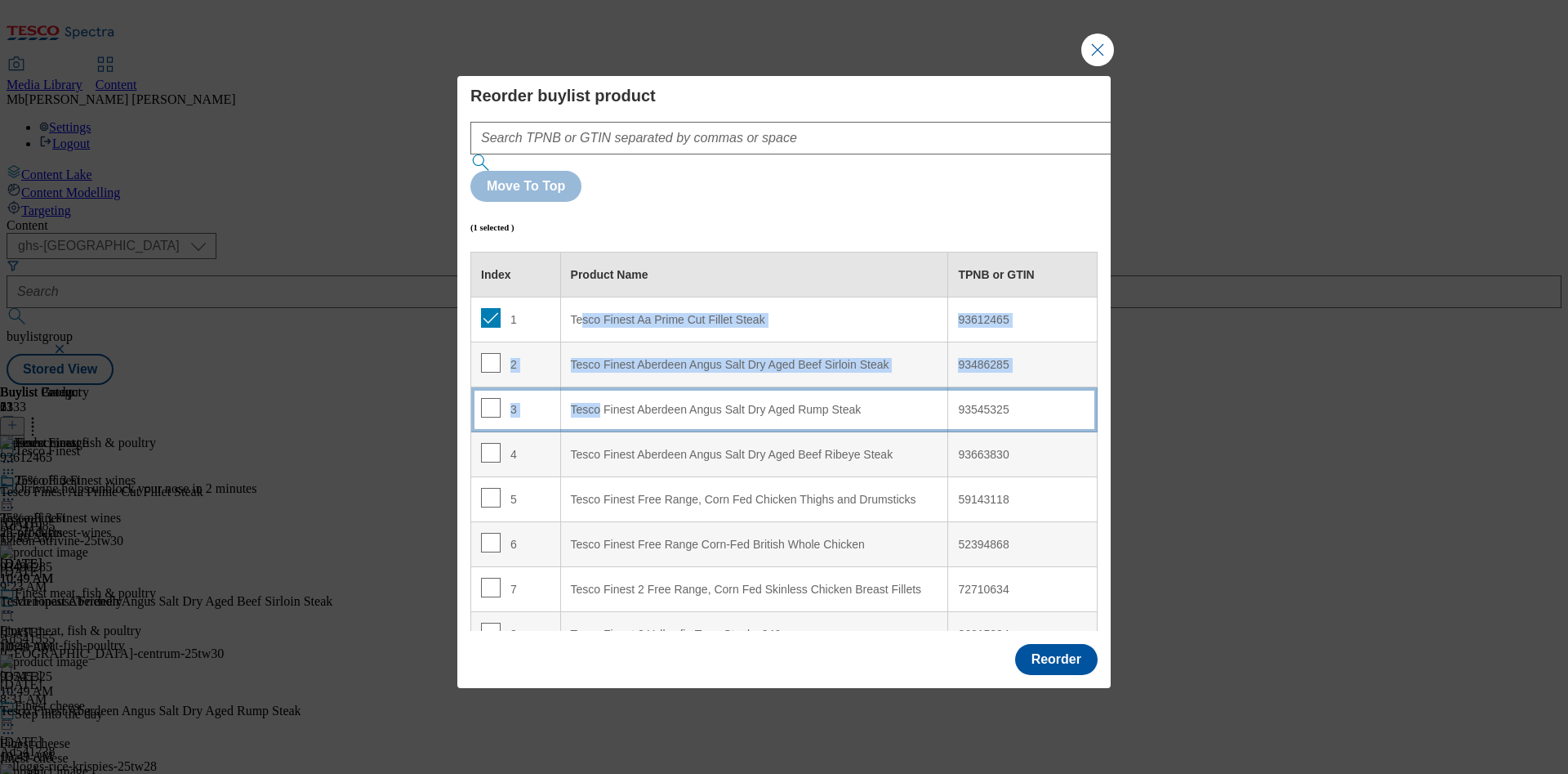
drag, startPoint x: 582, startPoint y: 275, endPoint x: 598, endPoint y: 354, distance: 80.6
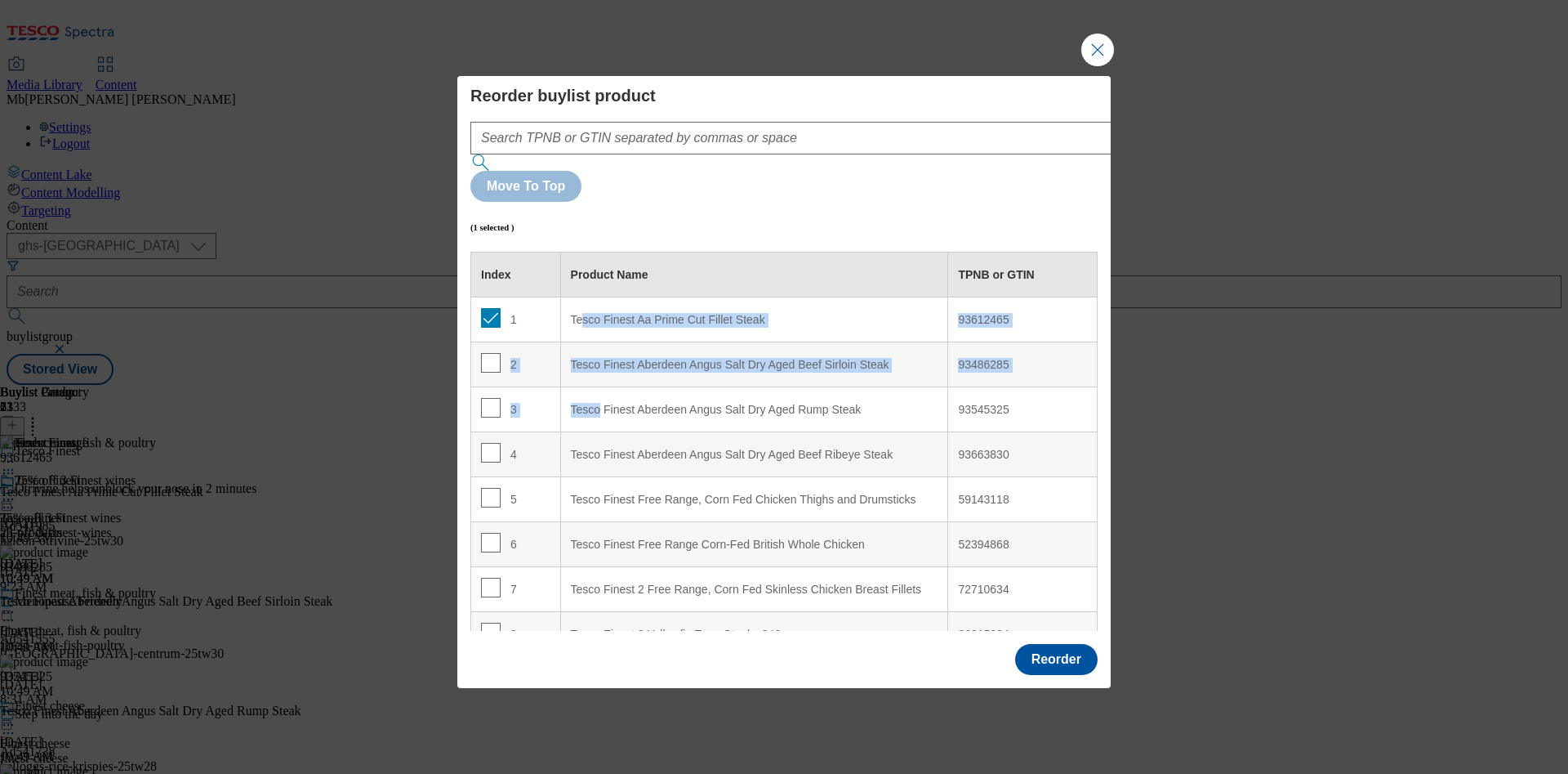
click at [580, 313] on div "Tesco Finest Aa Prime Cut Fillet Steak" at bounding box center [754, 321] width 367 height 15
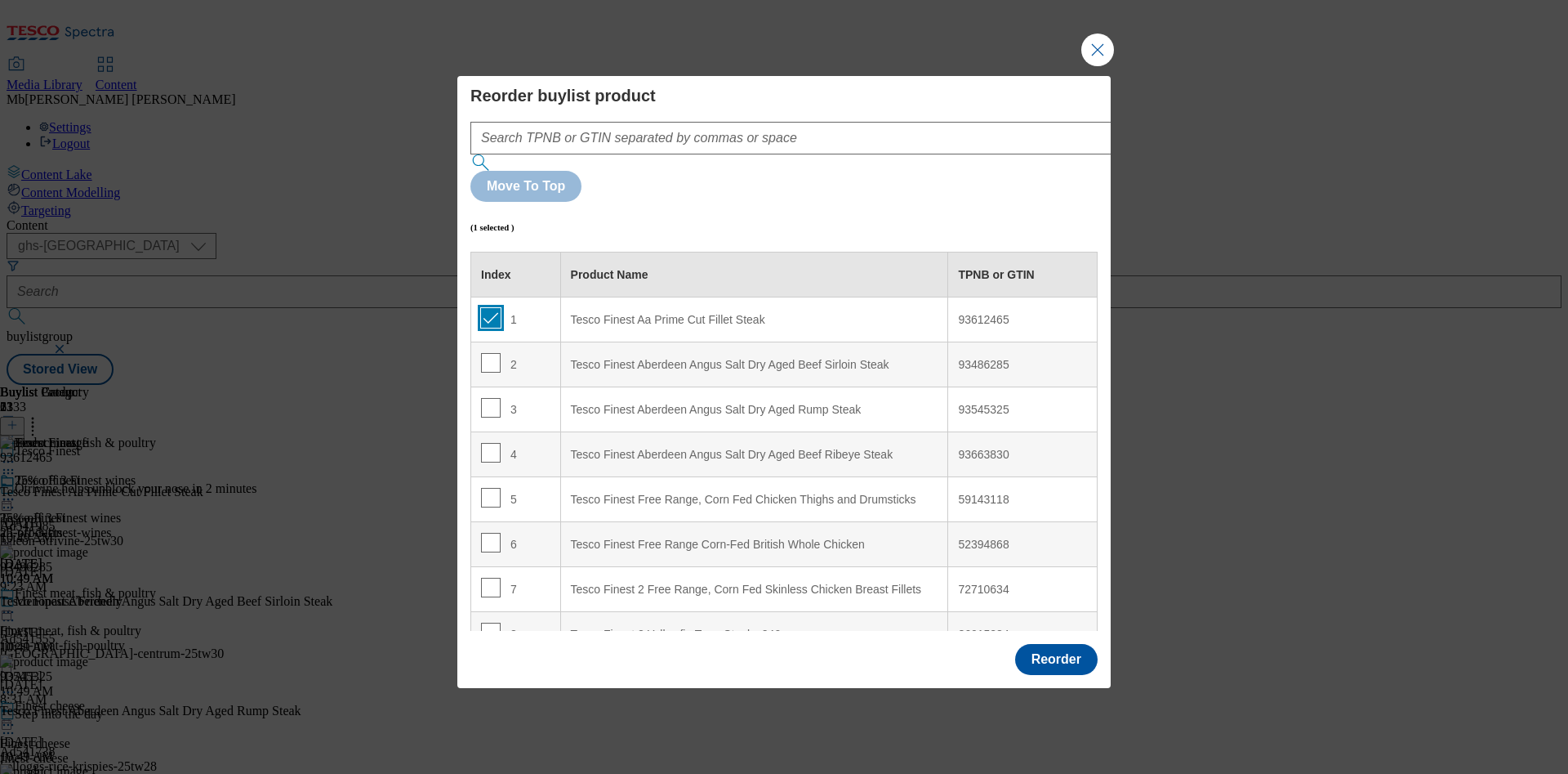
click at [491, 308] on input "Modal" at bounding box center [491, 317] width 19 height 19
checkbox input "false"
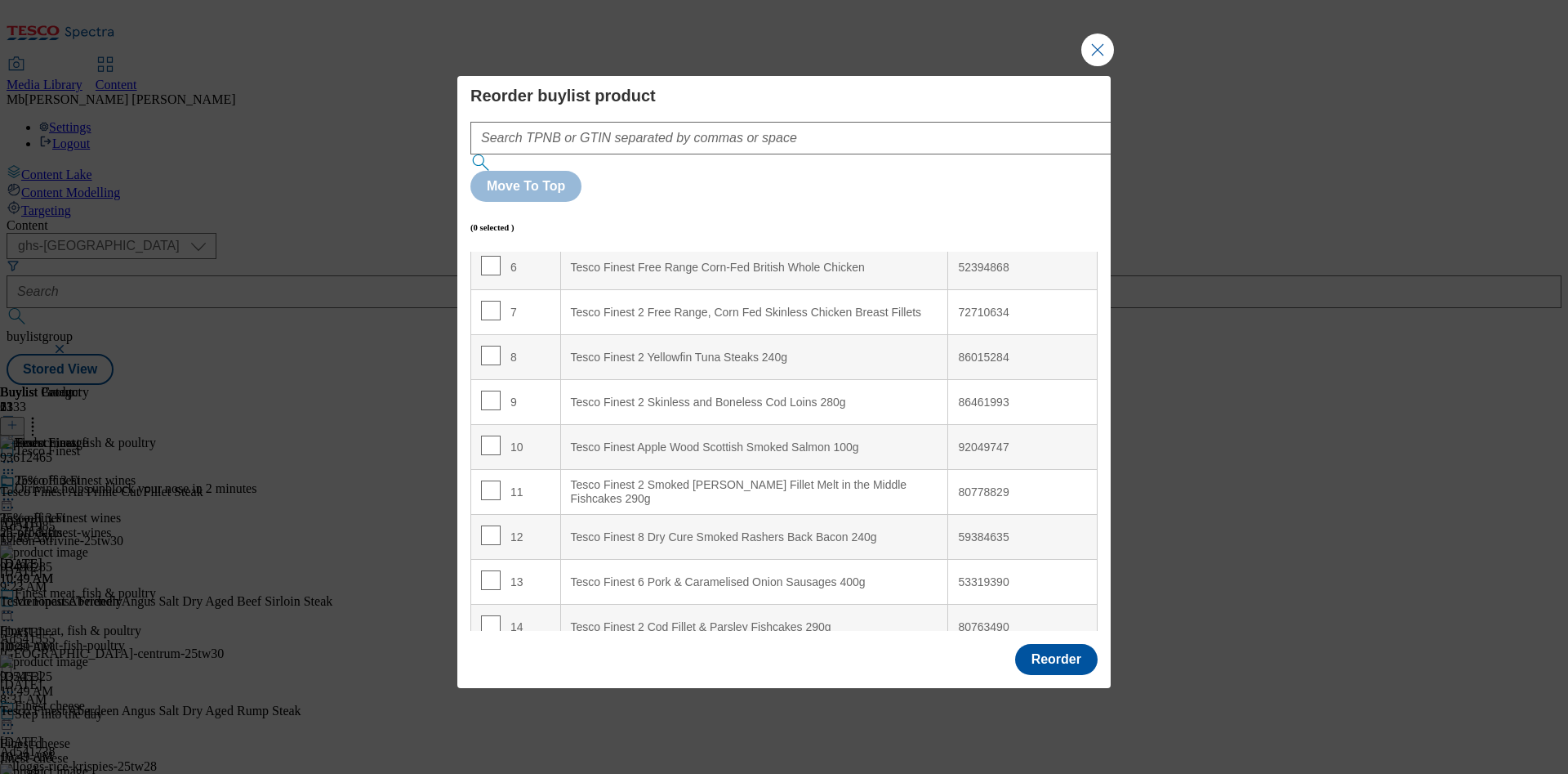
scroll to position [332, 0]
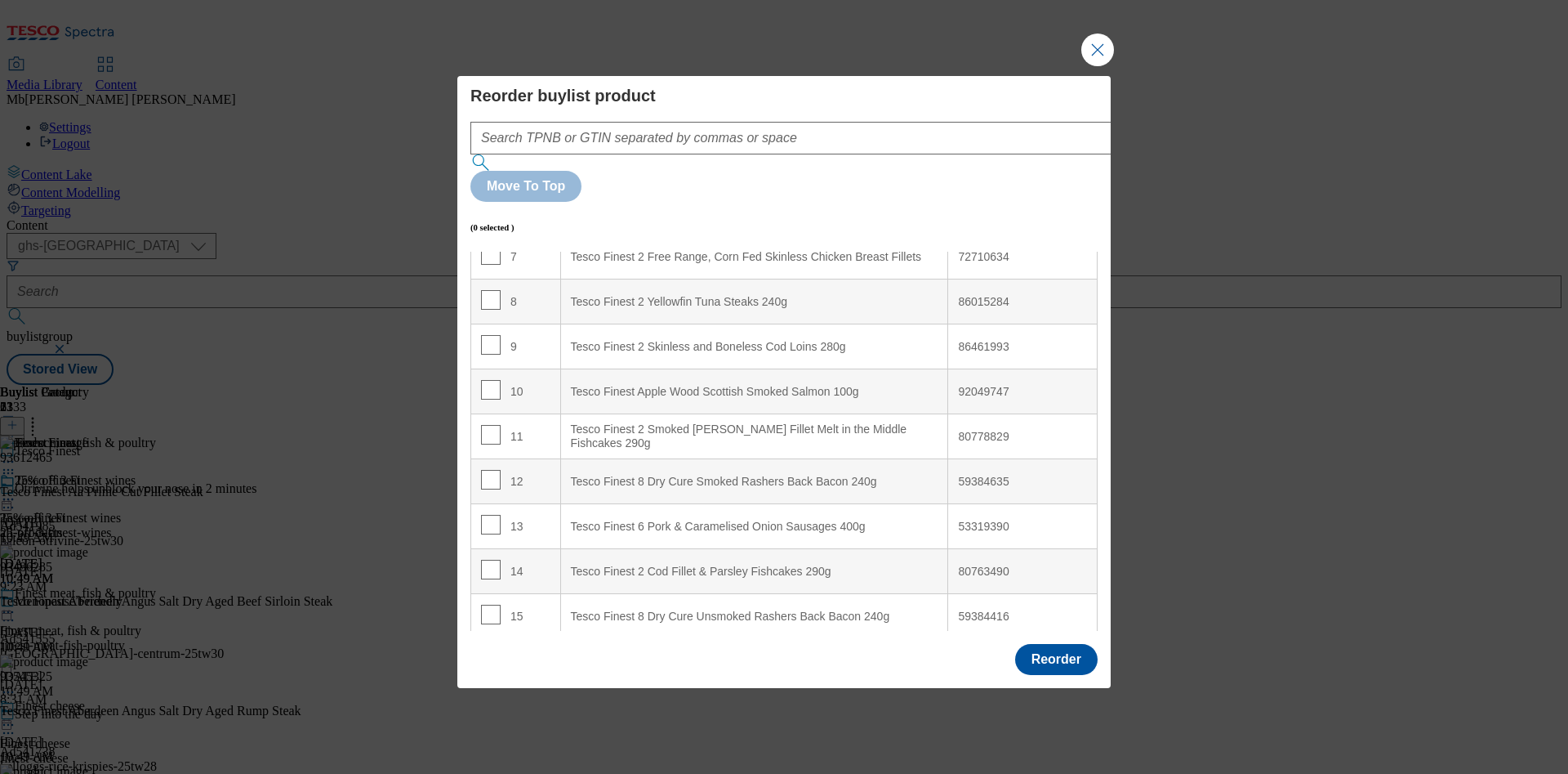
click at [983, 414] on td "80778829" at bounding box center [1022, 437] width 149 height 45
copy div "80778829"
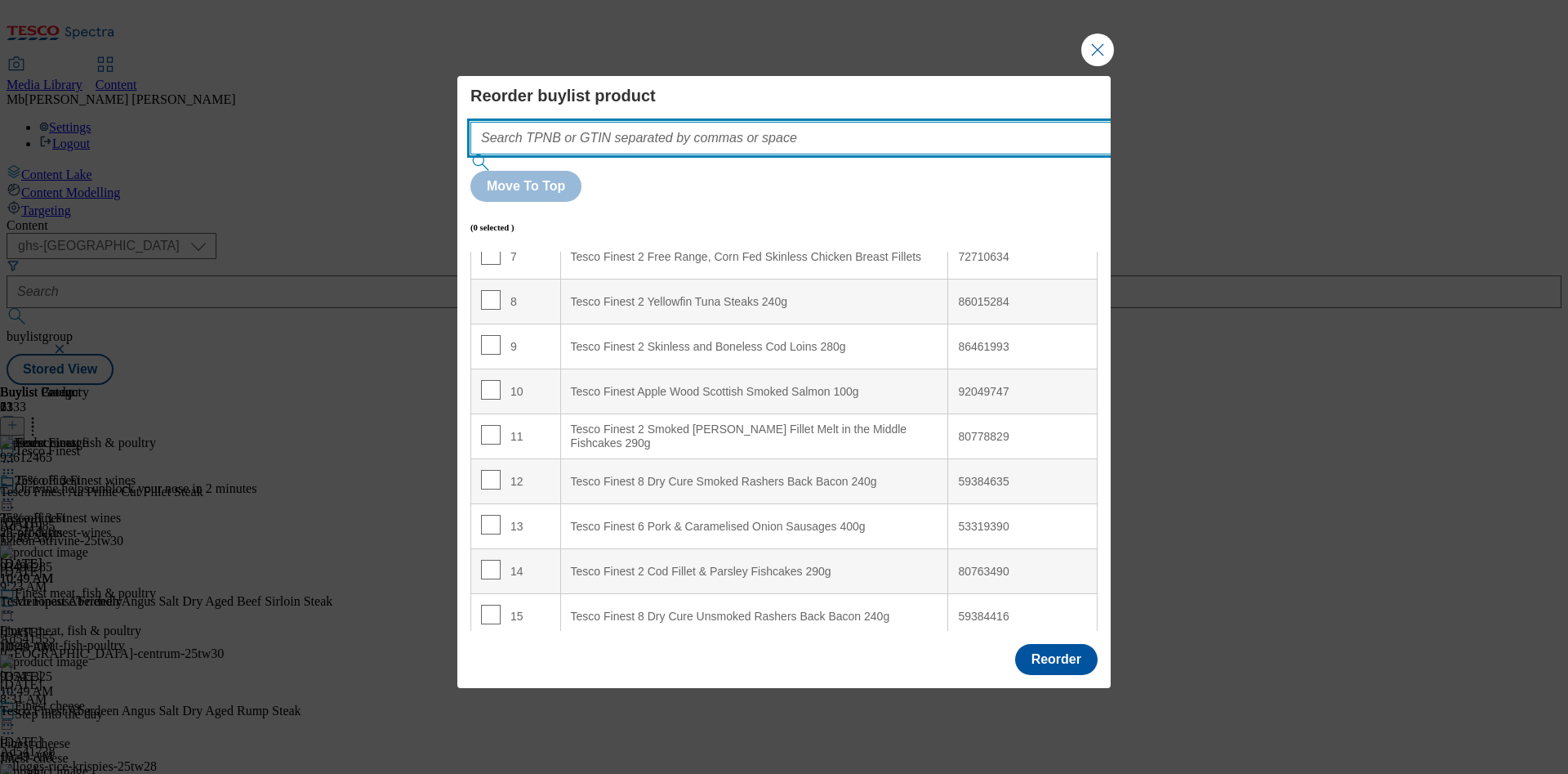
click at [627, 154] on input "Modal" at bounding box center [815, 138] width 690 height 33
paste input "80778829"
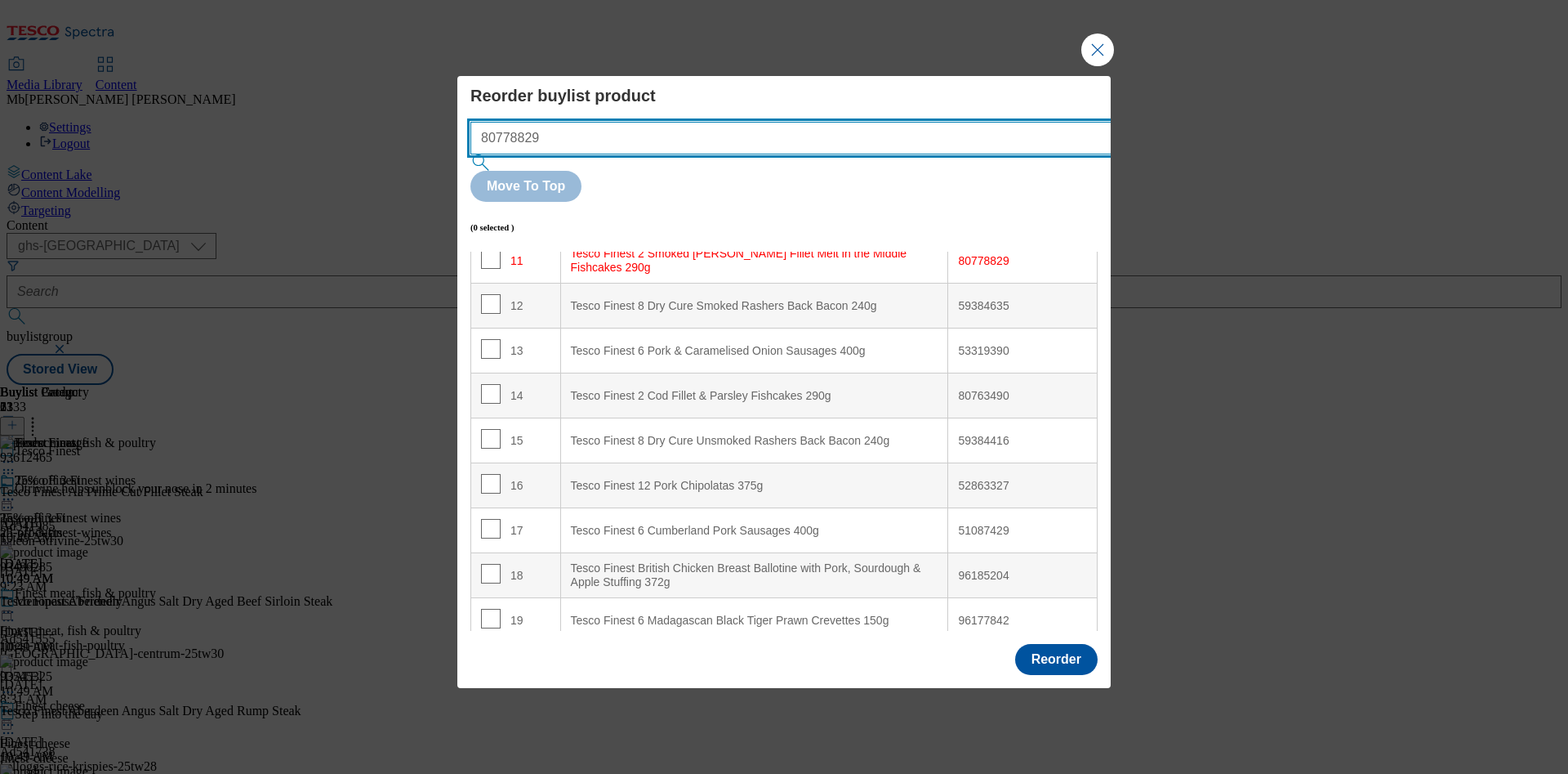
scroll to position [509, 0]
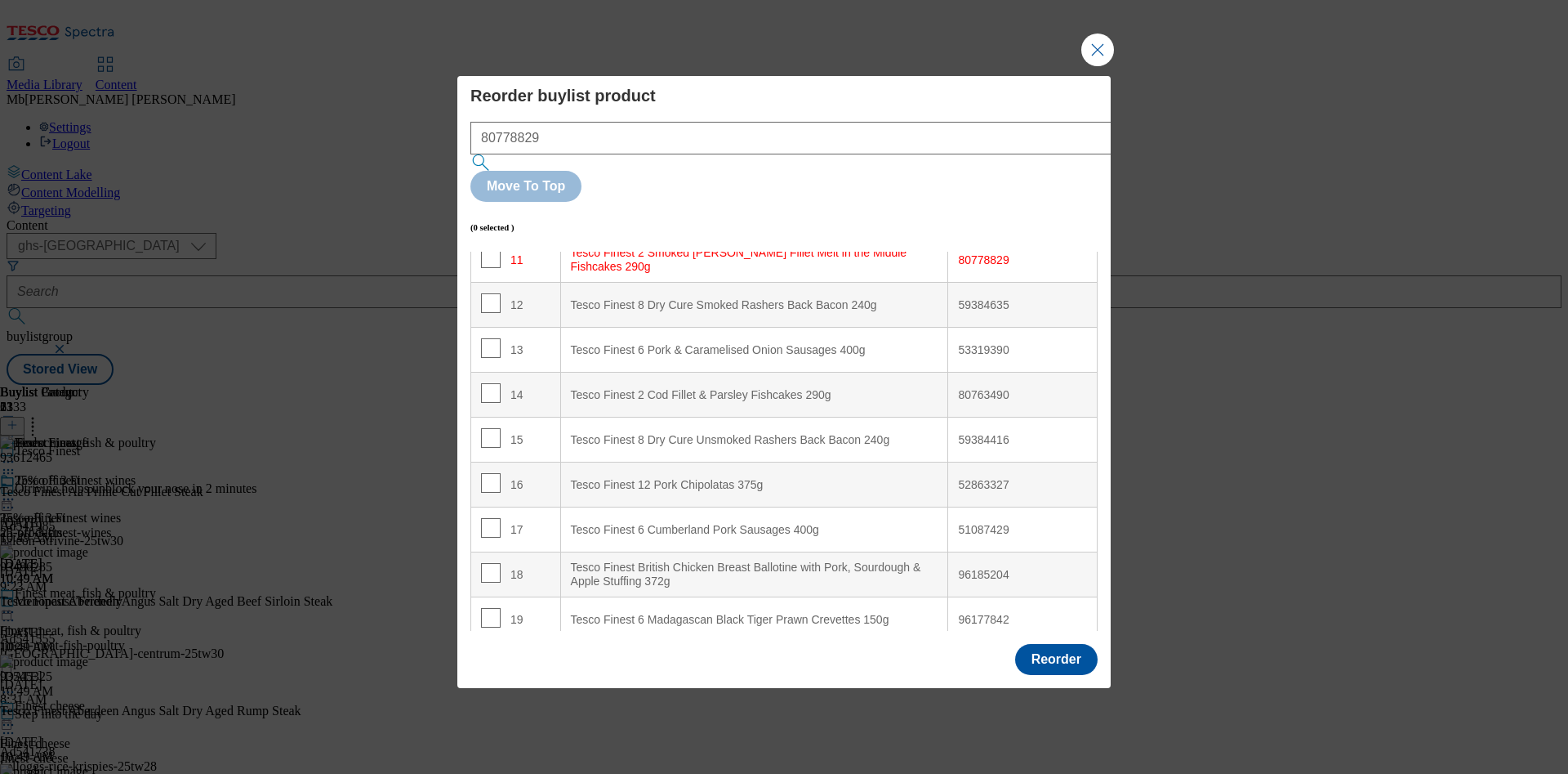
click at [962, 298] on div "59384635" at bounding box center [1022, 306] width 129 height 15
copy div "59384635"
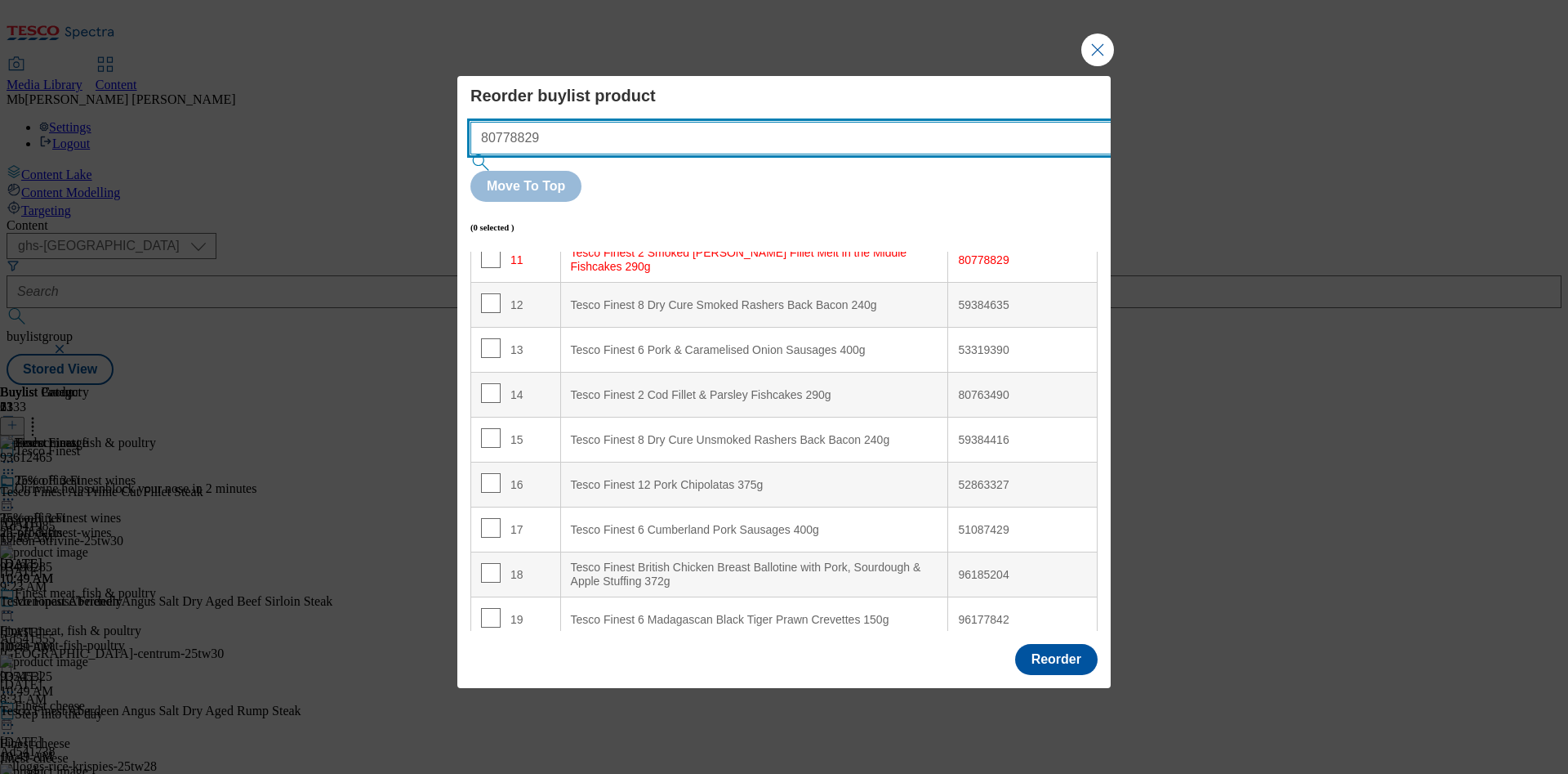
click at [727, 154] on input "80778829" at bounding box center [815, 138] width 690 height 33
paste input "59384635"
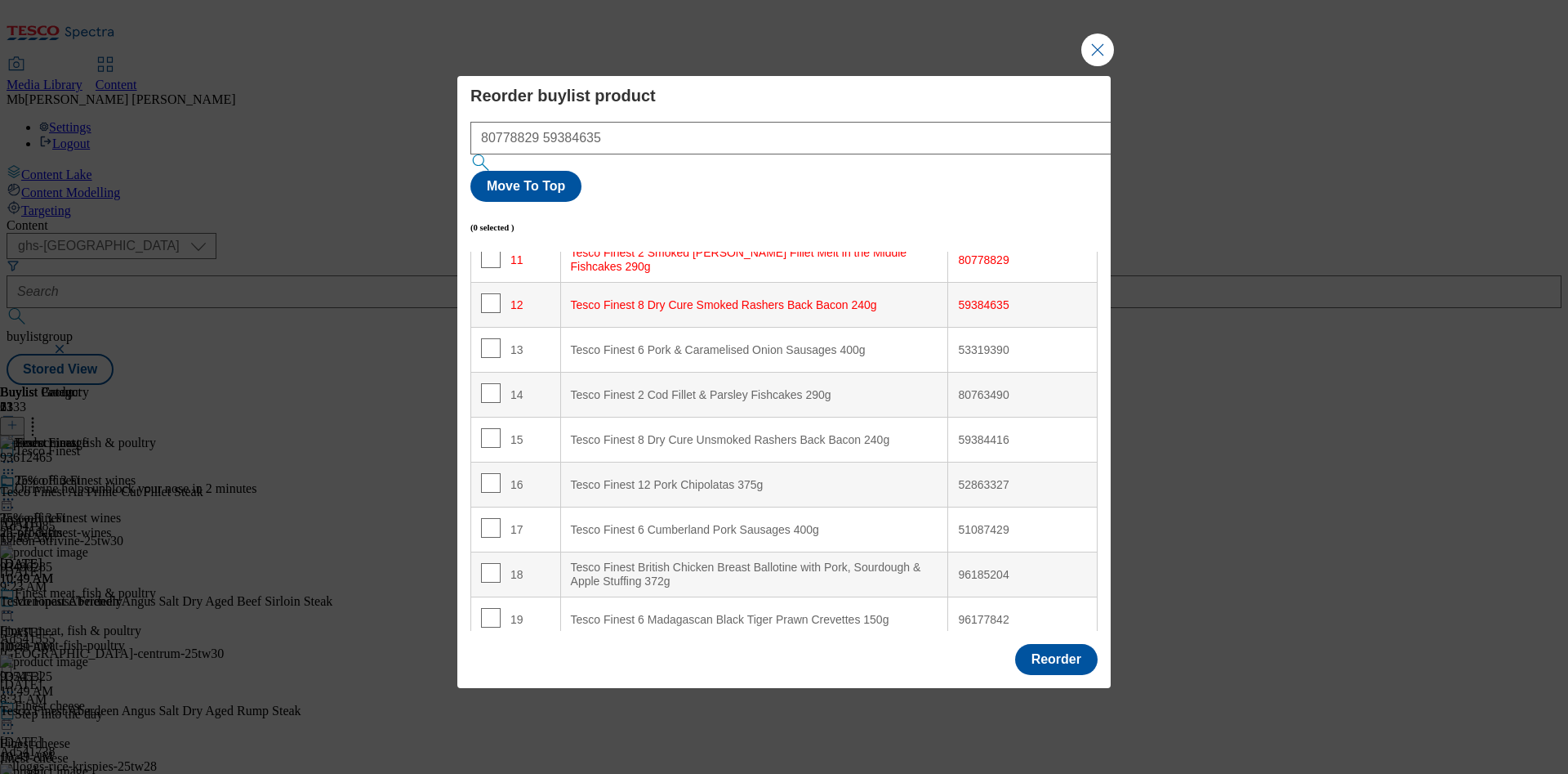
click at [965, 343] on div "53319390" at bounding box center [1022, 351] width 129 height 15
copy div "53319390"
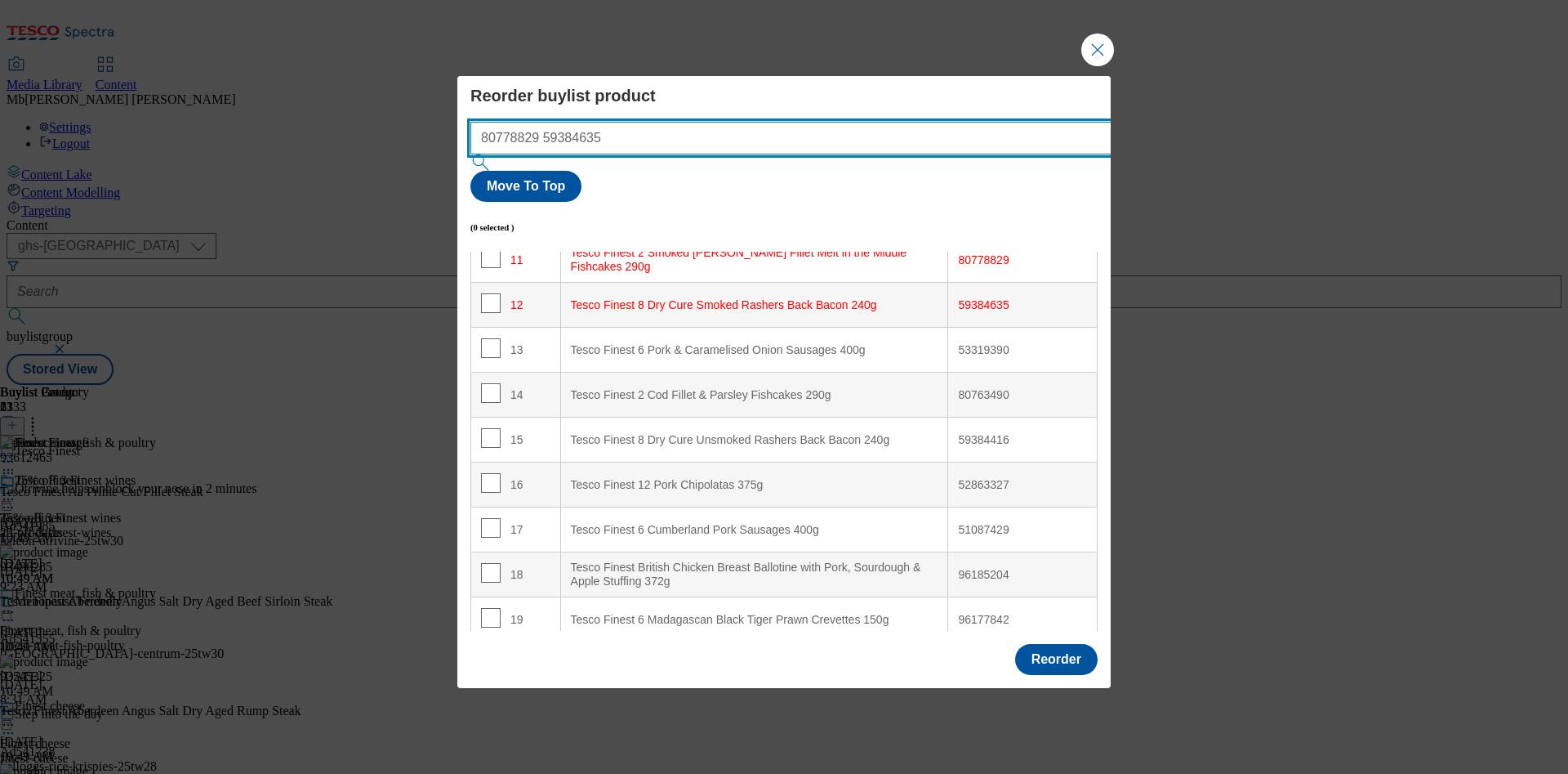
click at [749, 154] on input "80778829 59384635" at bounding box center [815, 138] width 690 height 33
paste input "53319390"
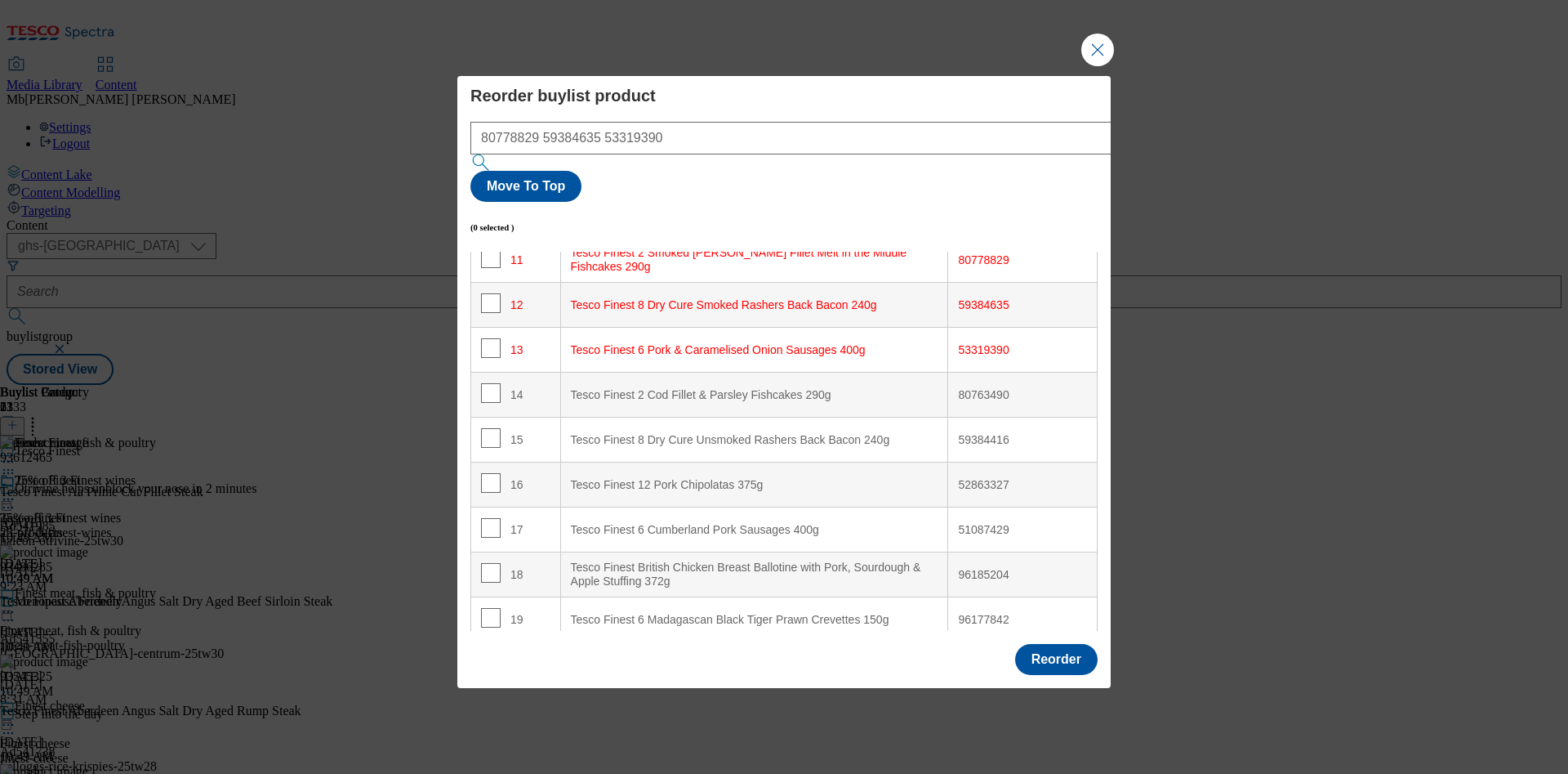
click at [981, 388] on div "80763490" at bounding box center [1022, 396] width 129 height 15
copy div "80763490"
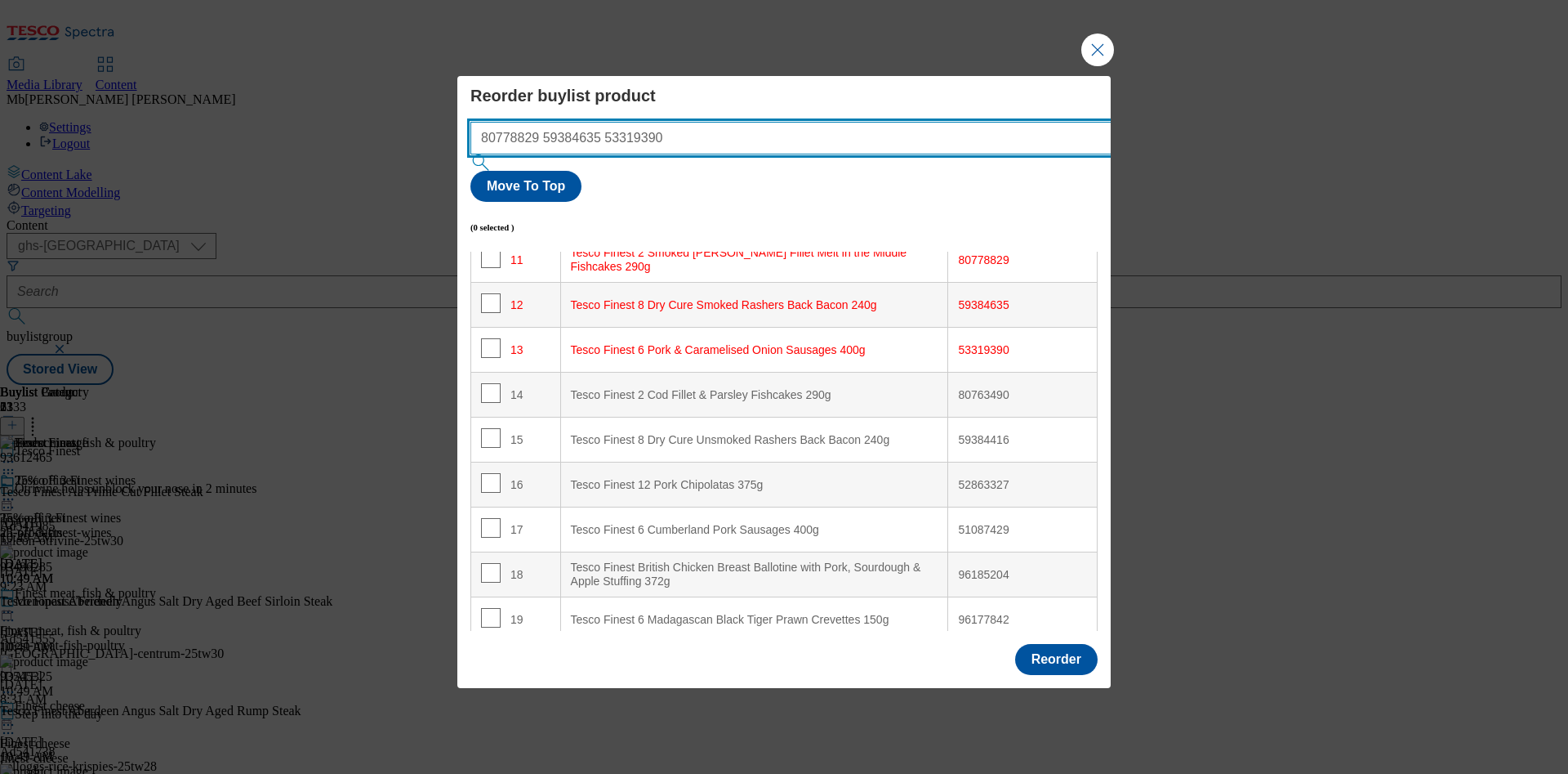
click at [712, 154] on input "80778829 59384635 53319390" at bounding box center [815, 138] width 690 height 33
paste input "80763490"
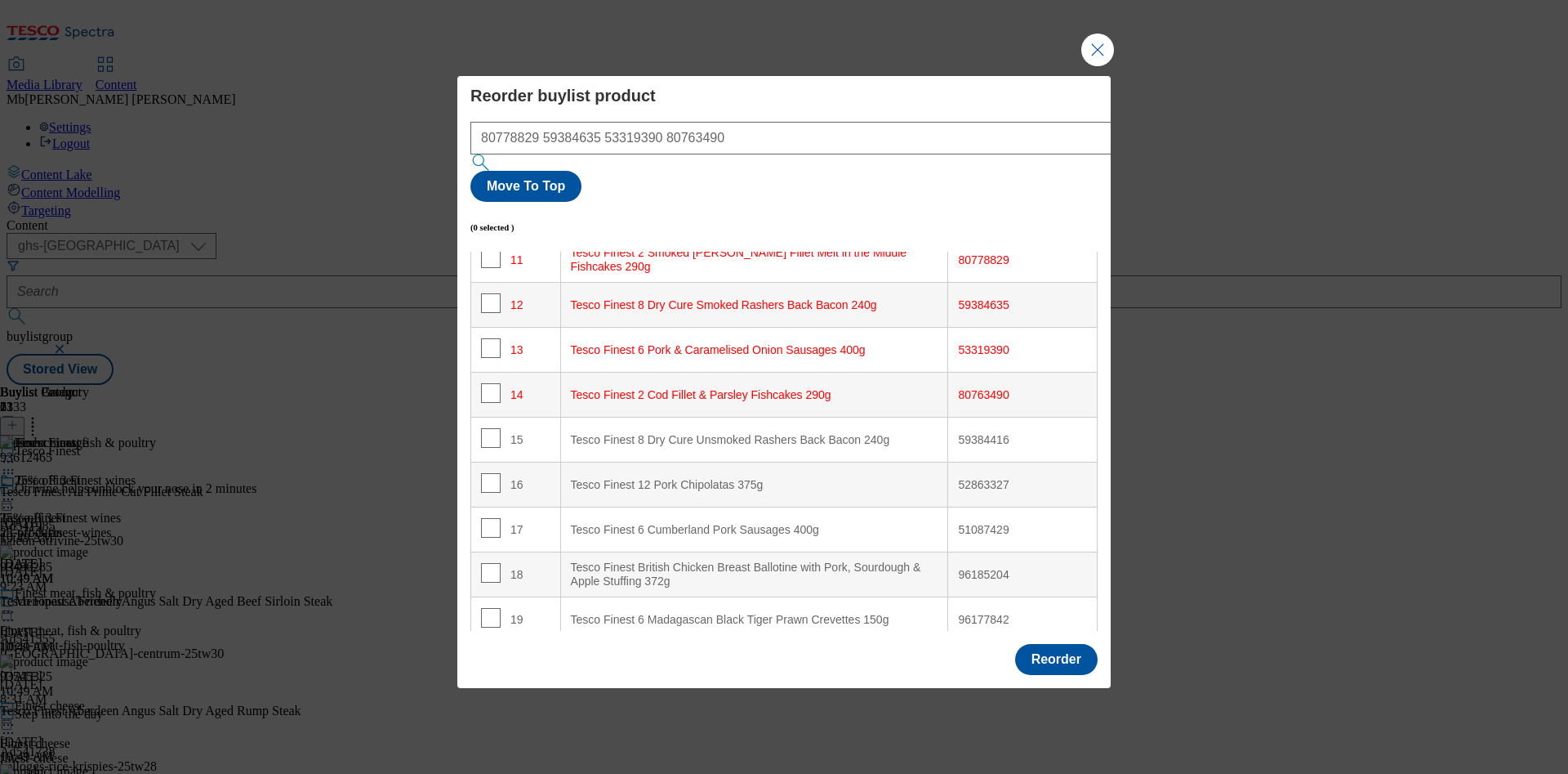
click at [974, 433] on div "59384416" at bounding box center [1022, 441] width 129 height 15
copy div "59384416"
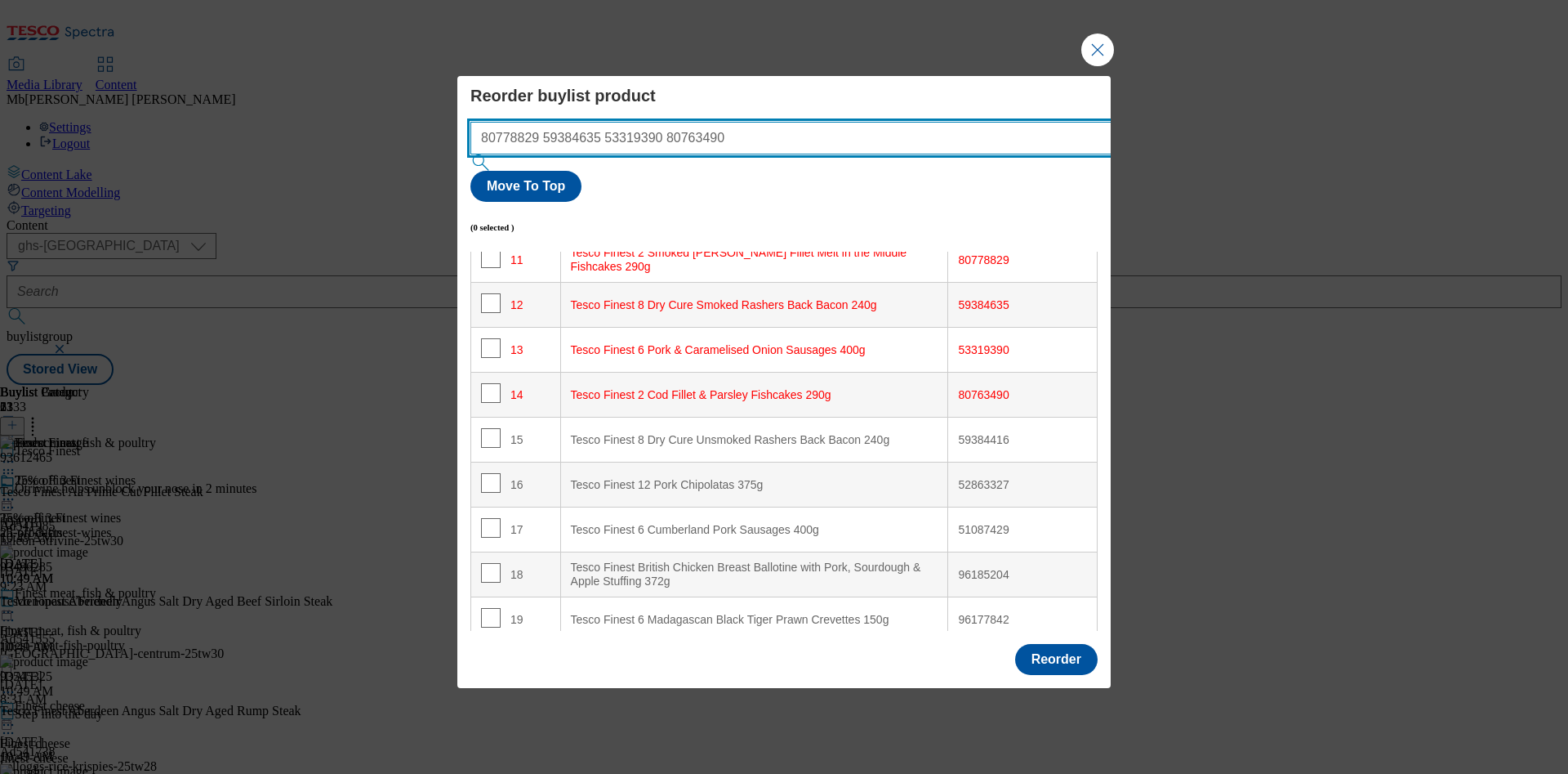
click at [756, 154] on input "80778829 59384635 53319390 80763490" at bounding box center [815, 138] width 690 height 33
paste input "59384416"
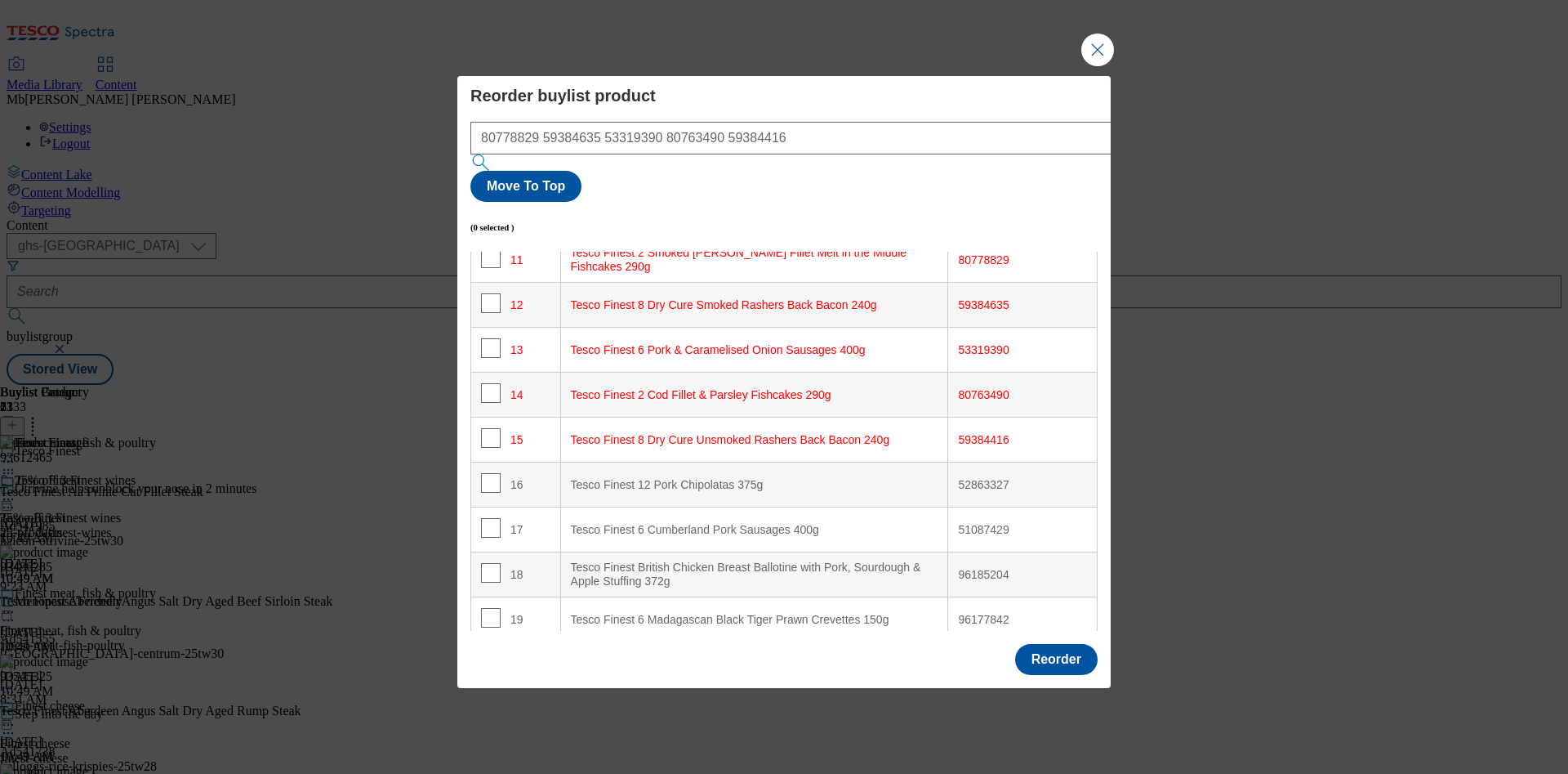
click at [979, 478] on div "52863327" at bounding box center [1022, 486] width 129 height 15
copy div "52863327"
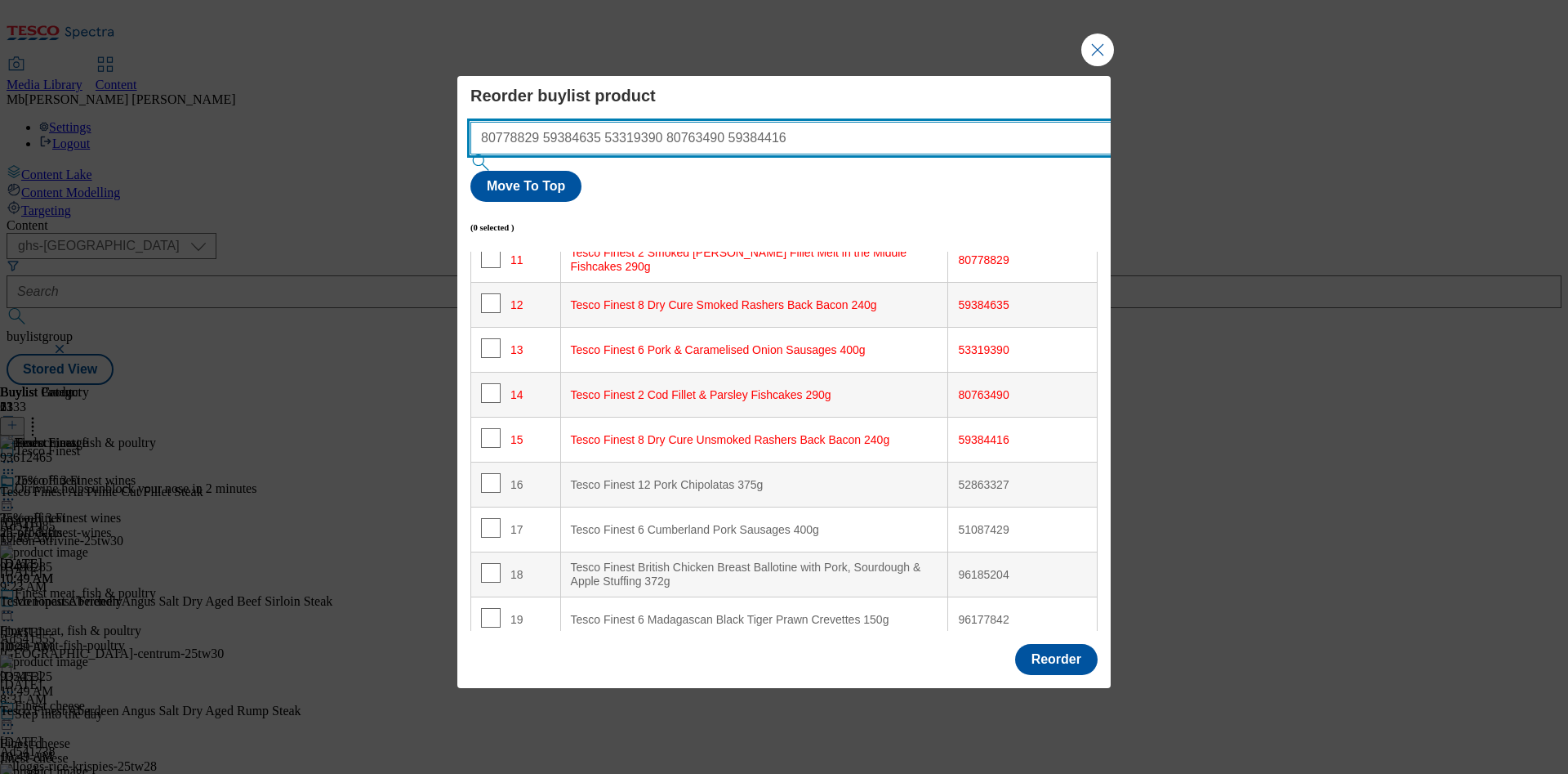
click at [798, 154] on input "80778829 59384635 53319390 80763490 59384416" at bounding box center [815, 138] width 690 height 33
paste input "52863327"
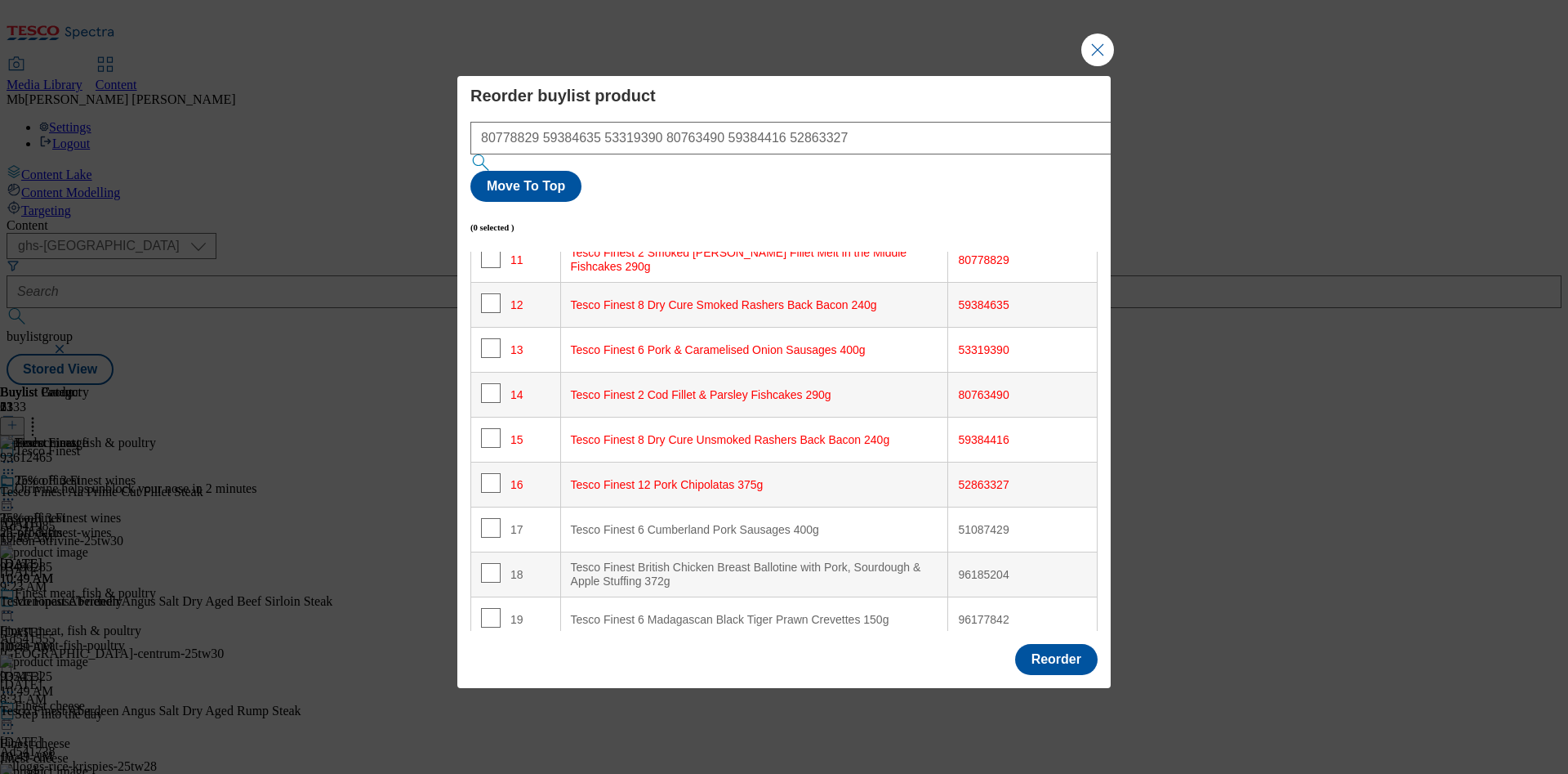
click at [984, 523] on div "51087429" at bounding box center [1022, 530] width 129 height 15
copy div "51087429"
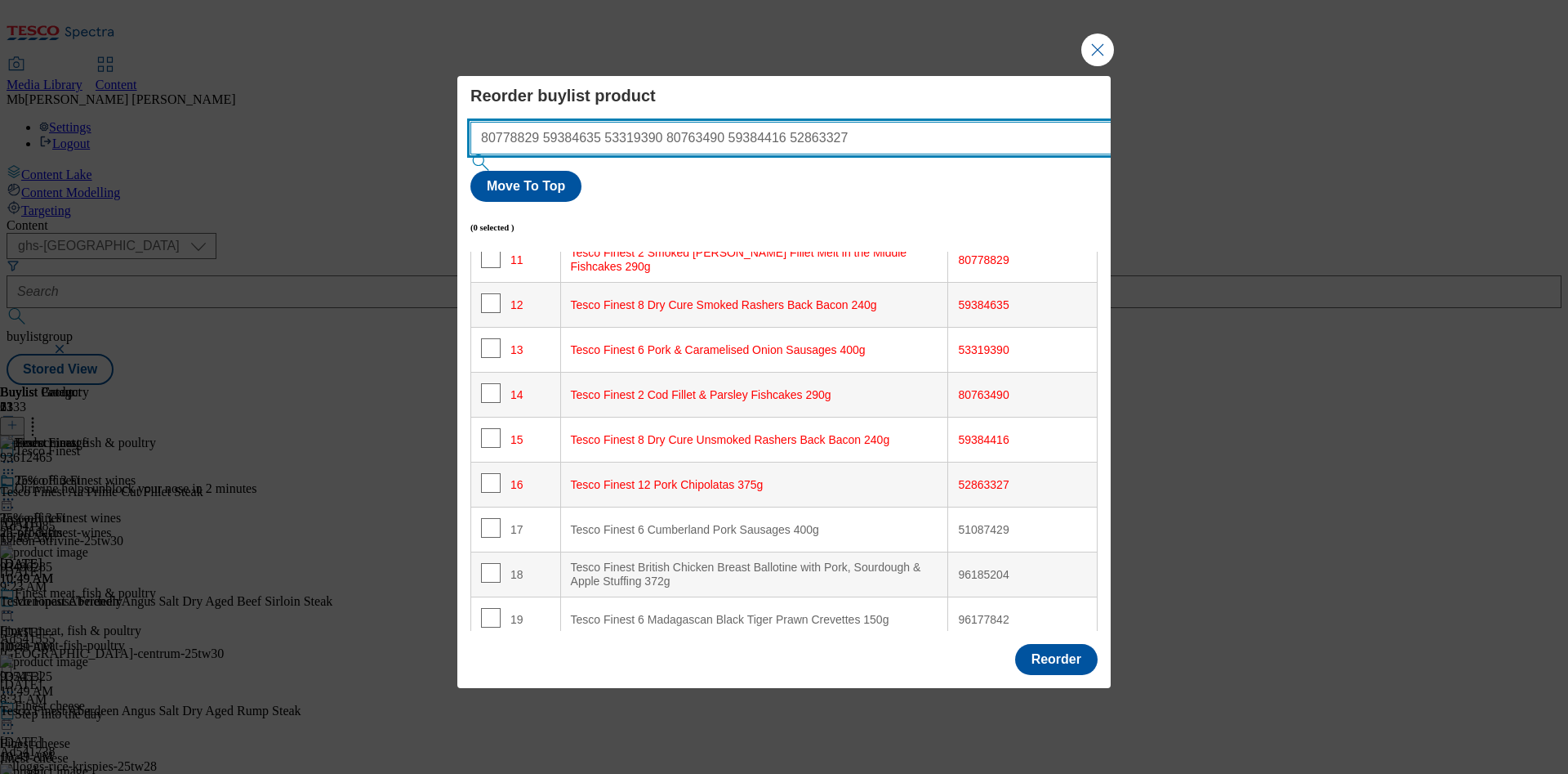
click at [845, 154] on input "80778829 59384635 53319390 80763490 59384416 52863327" at bounding box center [815, 138] width 690 height 33
paste input "51087429"
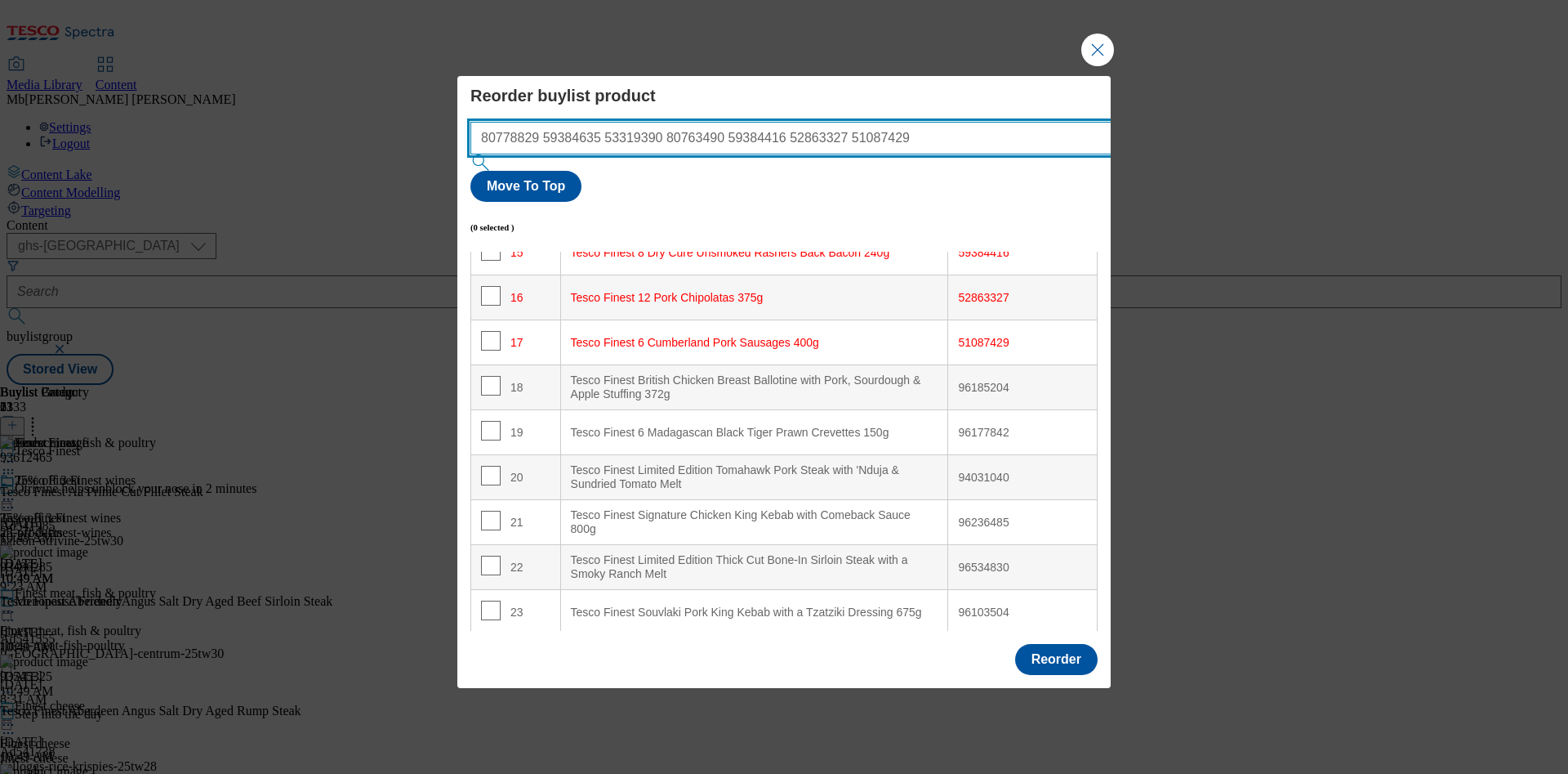
scroll to position [701, 0]
type input "80778829 59384635 53319390 80763490 59384416 52863327 51087429"
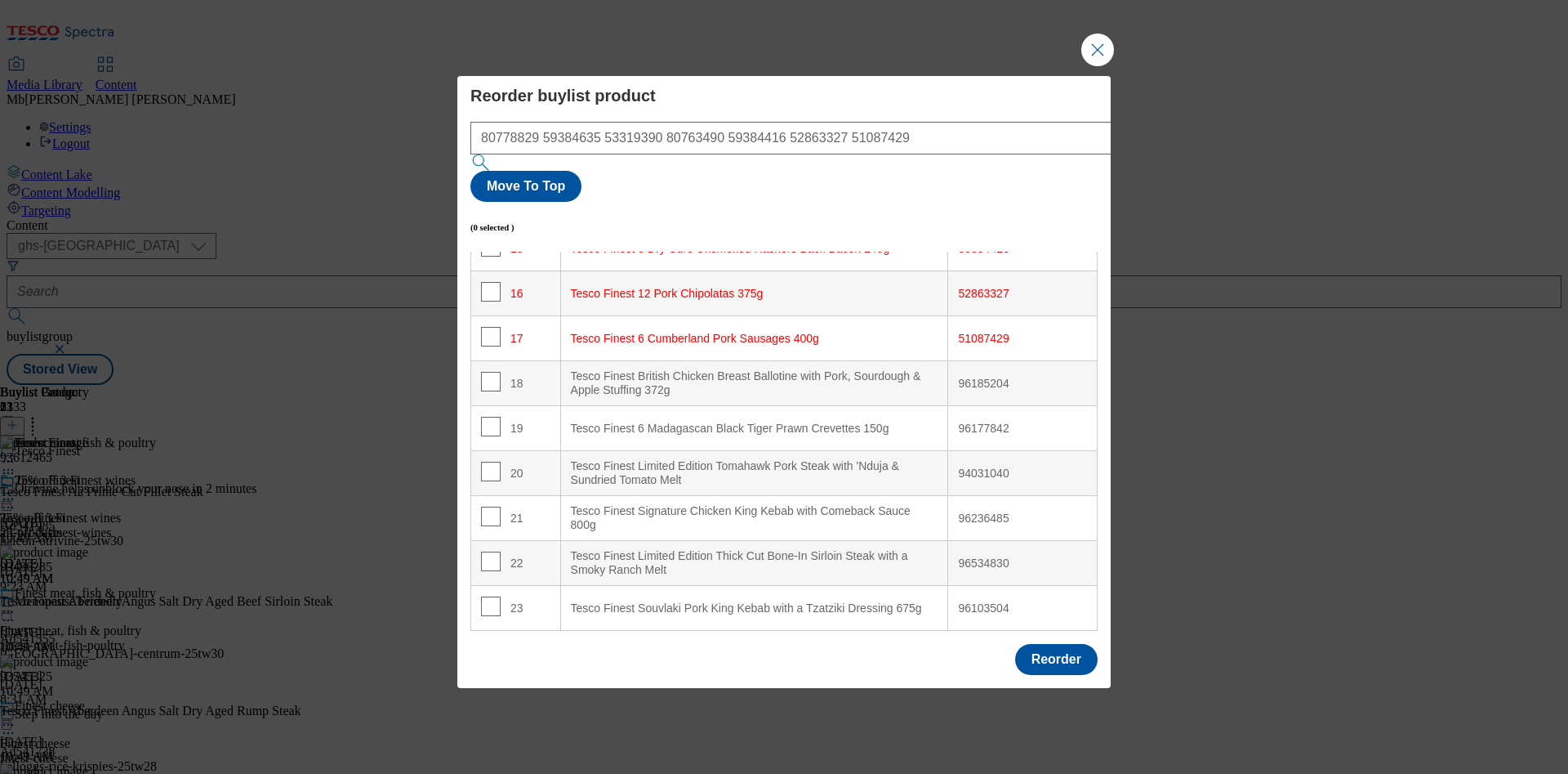
click at [987, 377] on div "96185204" at bounding box center [1022, 384] width 129 height 15
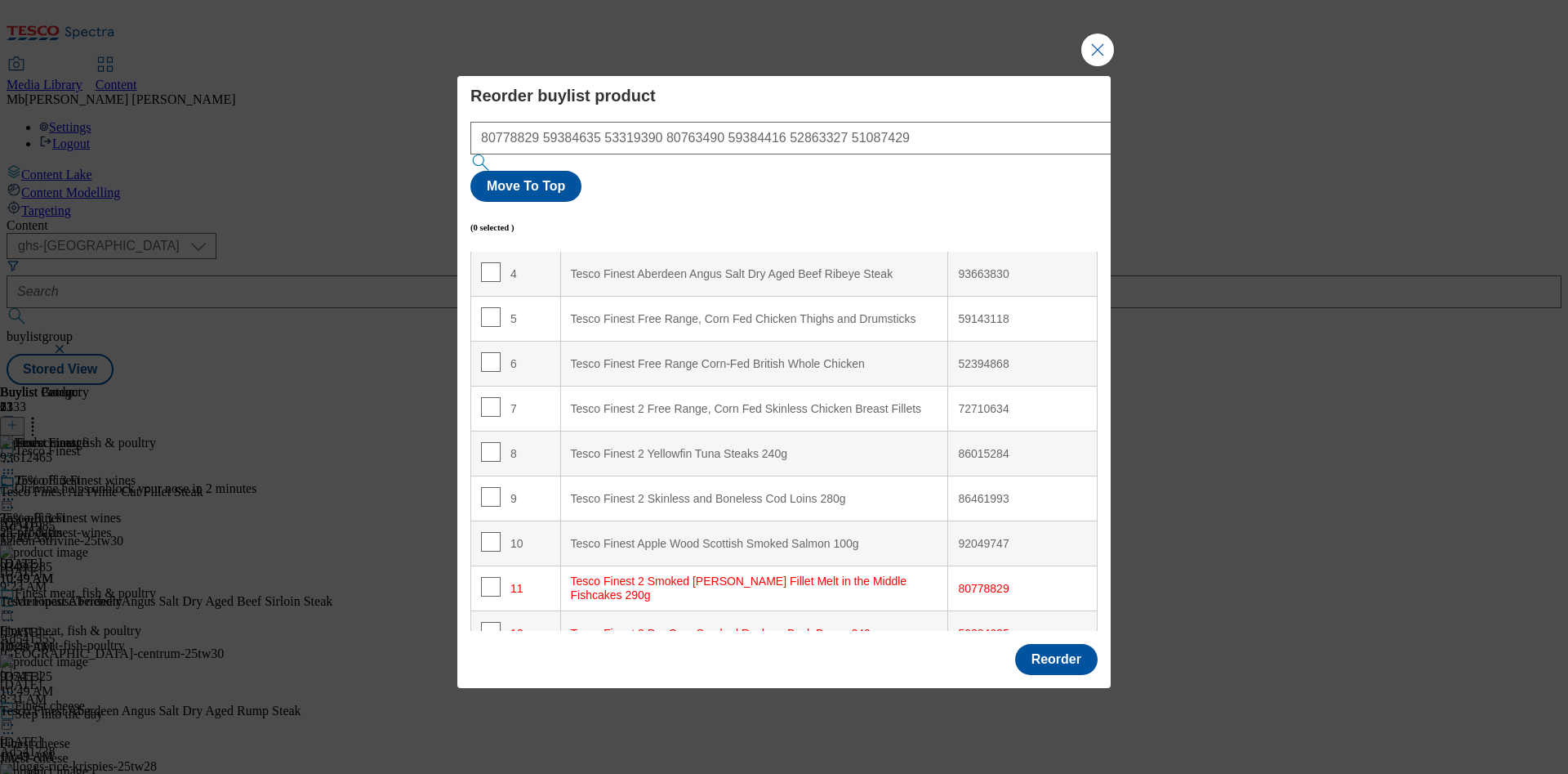
scroll to position [245, 0]
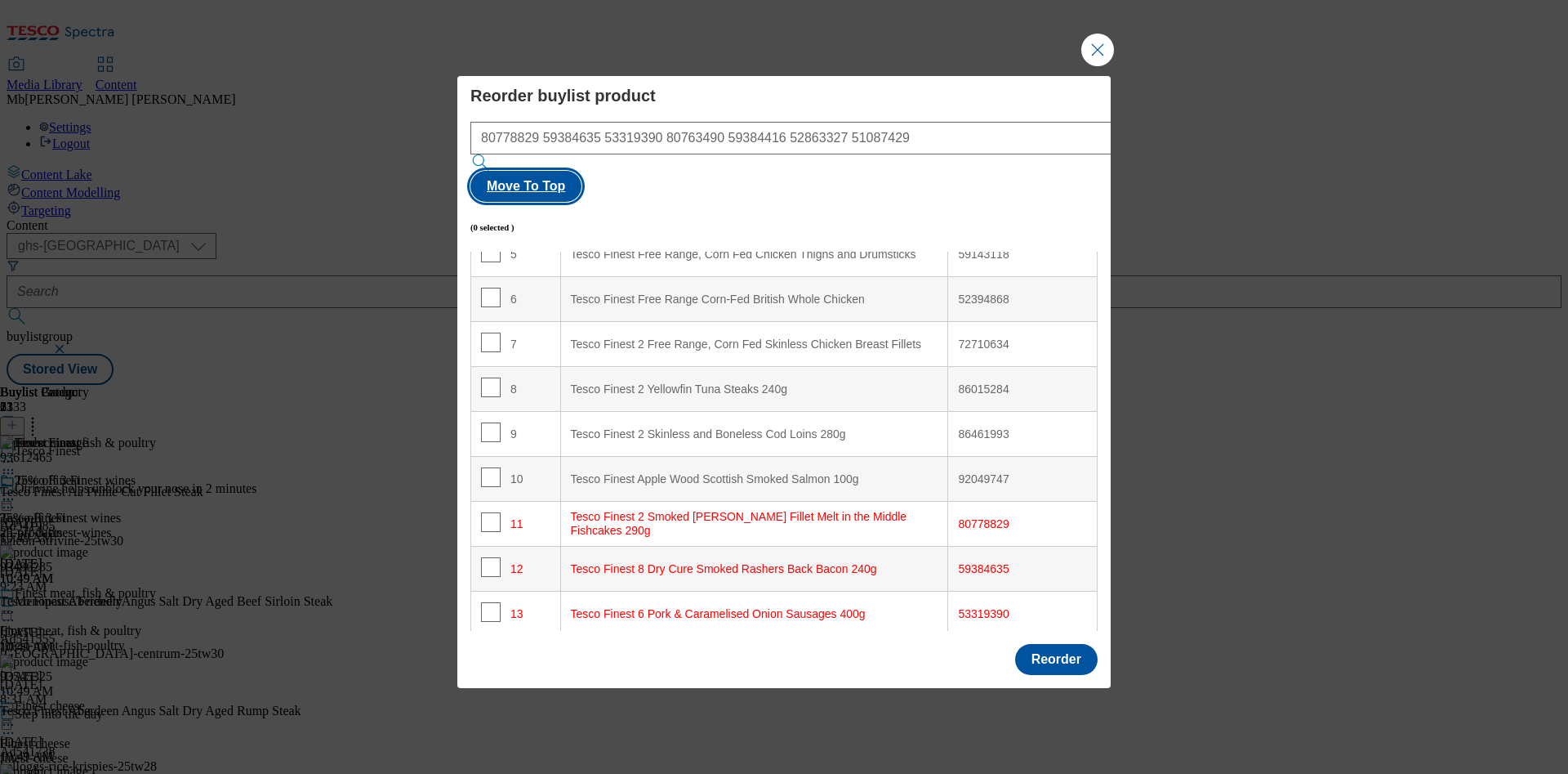
click at [582, 171] on button "Move To Top" at bounding box center [526, 186] width 111 height 31
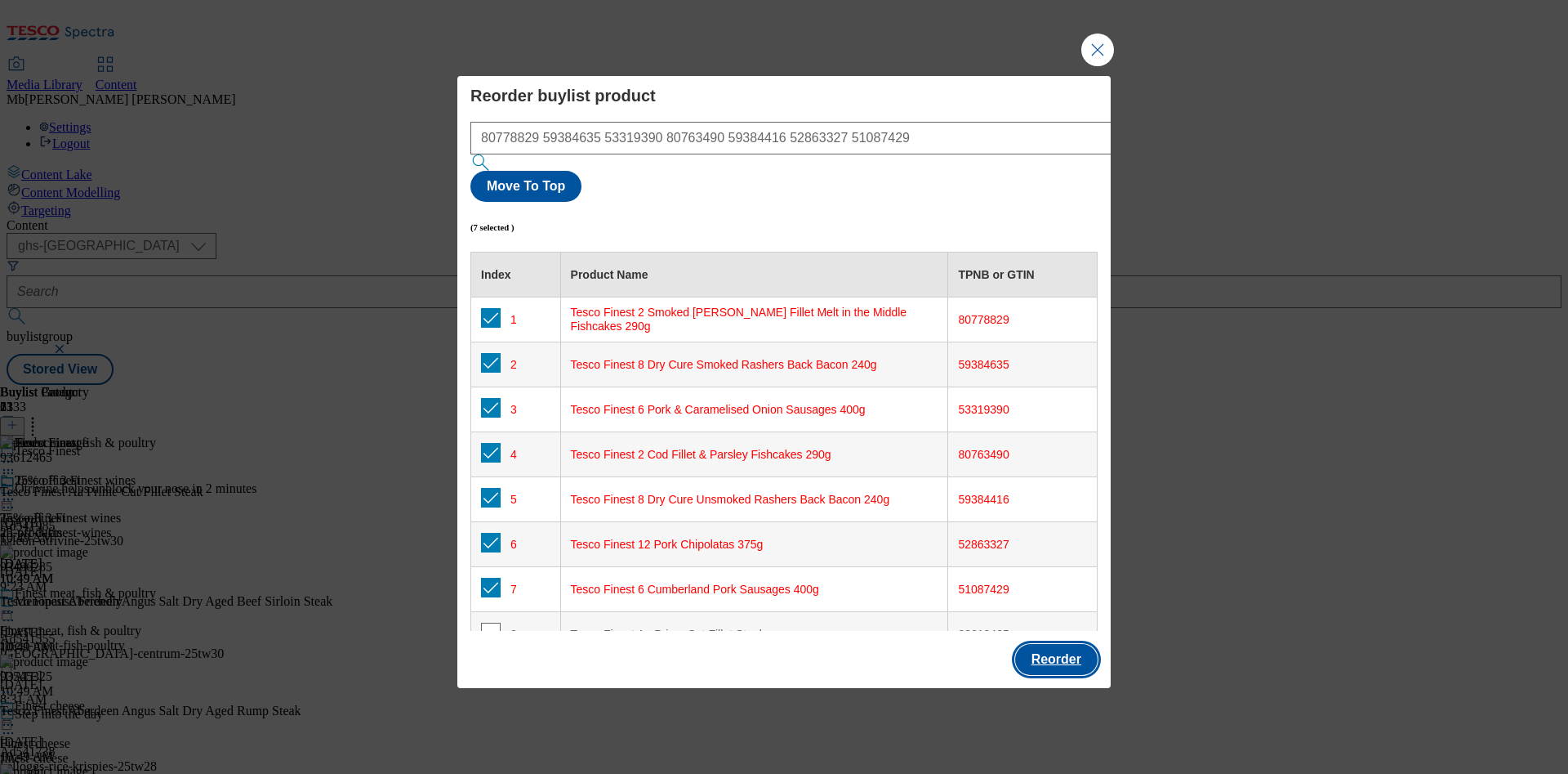
click at [1069, 644] on button "Reorder" at bounding box center [1056, 659] width 83 height 31
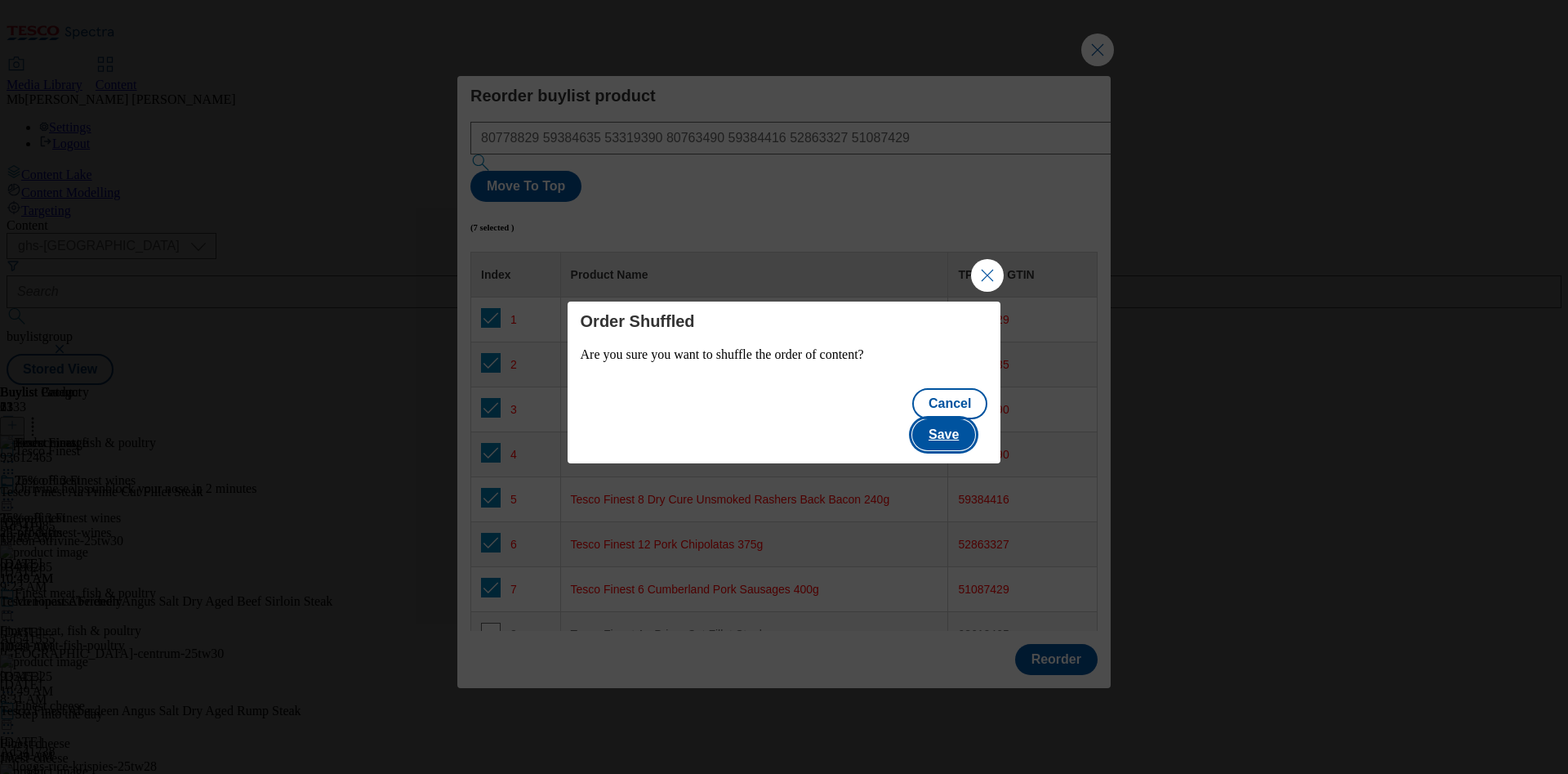
click at [957, 419] on button "Save" at bounding box center [943, 434] width 63 height 31
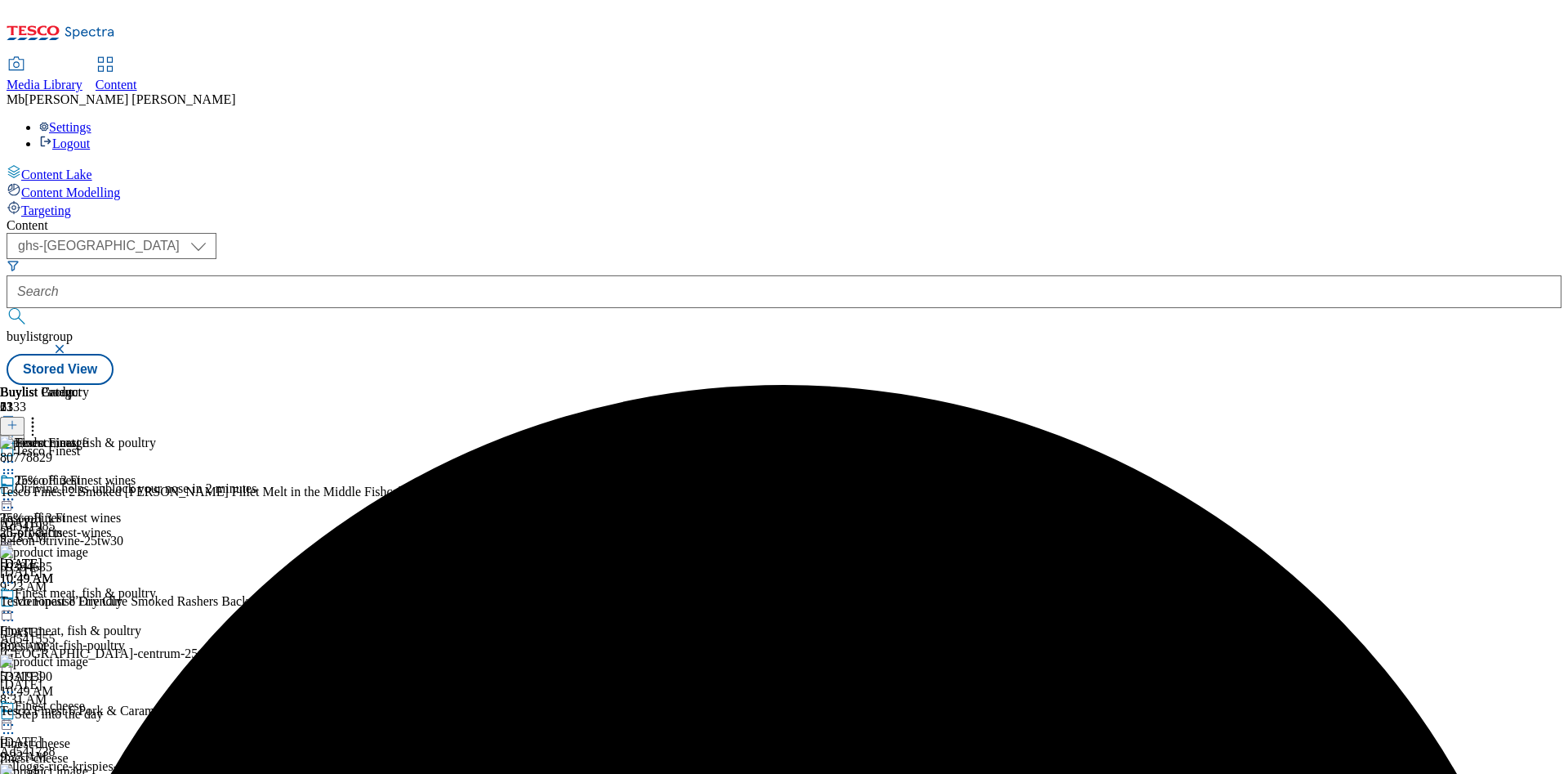
click at [156, 586] on div "Finest meat, fish & poultry Finest meat, fish & poultry finest-meat-fish-poultr…" at bounding box center [78, 642] width 156 height 113
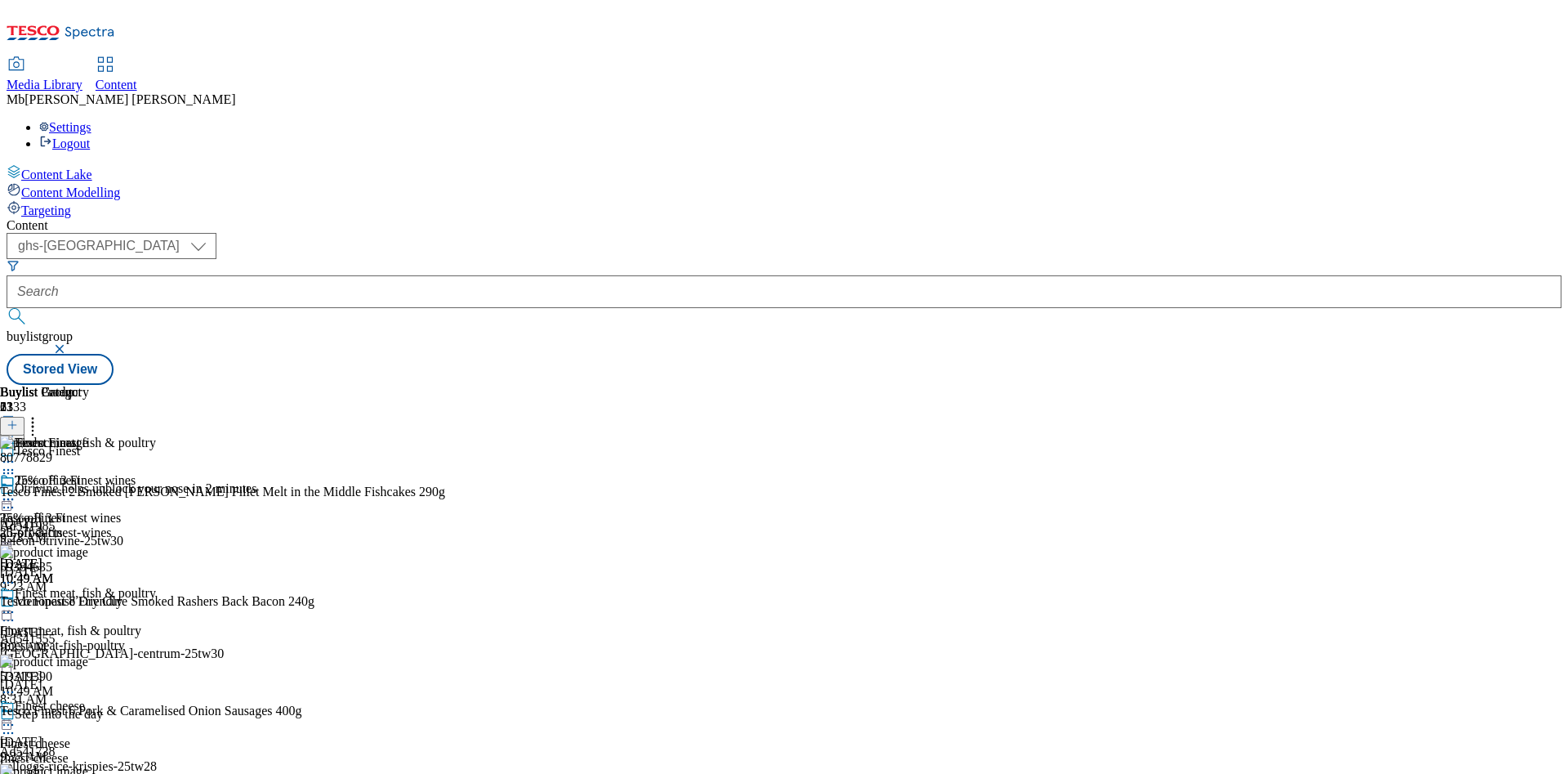
click at [17, 604] on icon at bounding box center [8, 612] width 17 height 17
click at [105, 735] on span "Un-preview" at bounding box center [78, 741] width 55 height 13
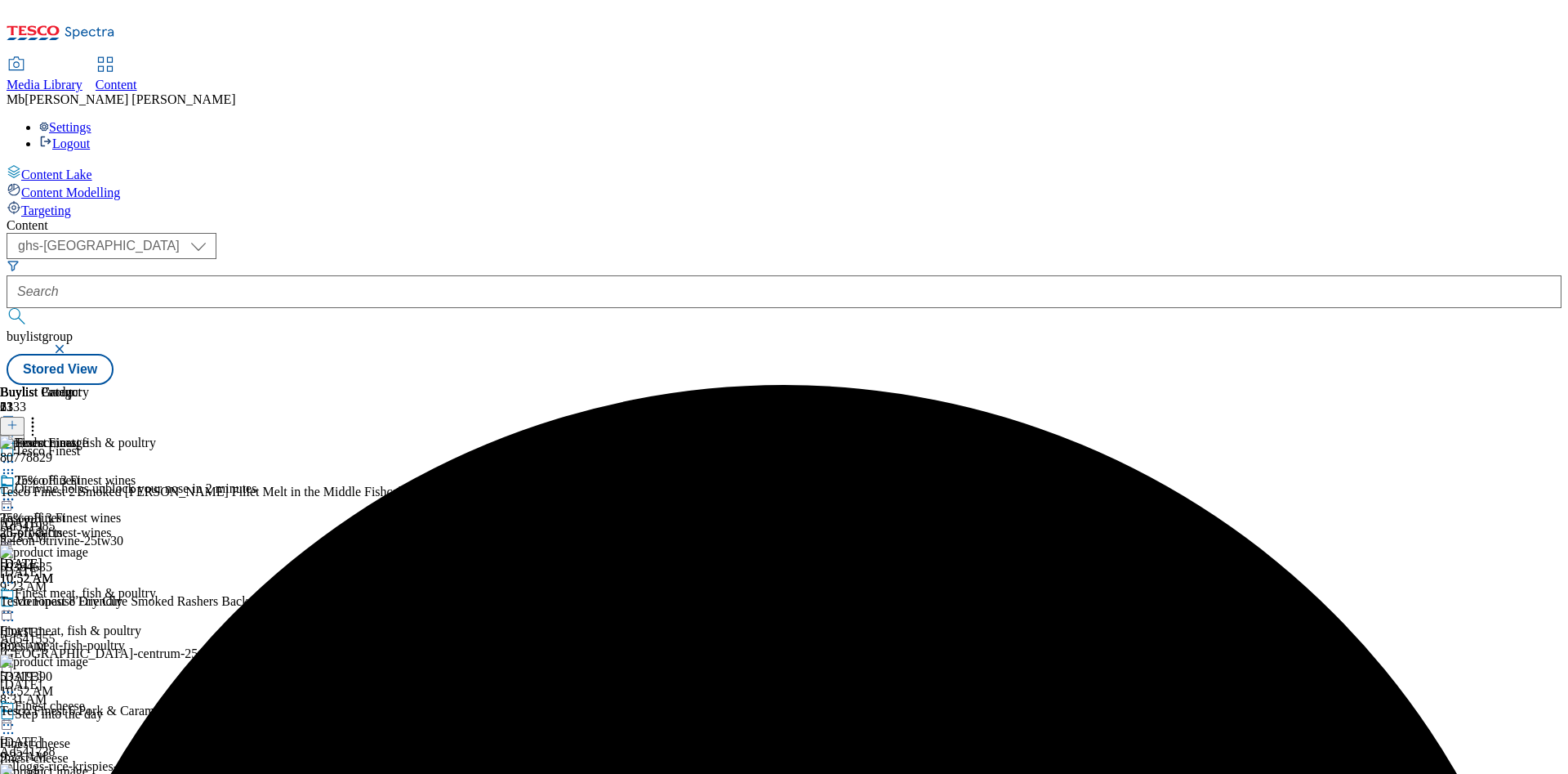
click at [156, 586] on div "Finest meat, fish & poultry Finest meat, fish & poultry finest-meat-fish-poultr…" at bounding box center [78, 642] width 156 height 113
click at [17, 604] on icon at bounding box center [8, 612] width 17 height 17
click at [89, 716] on span "Preview" at bounding box center [70, 721] width 38 height 13
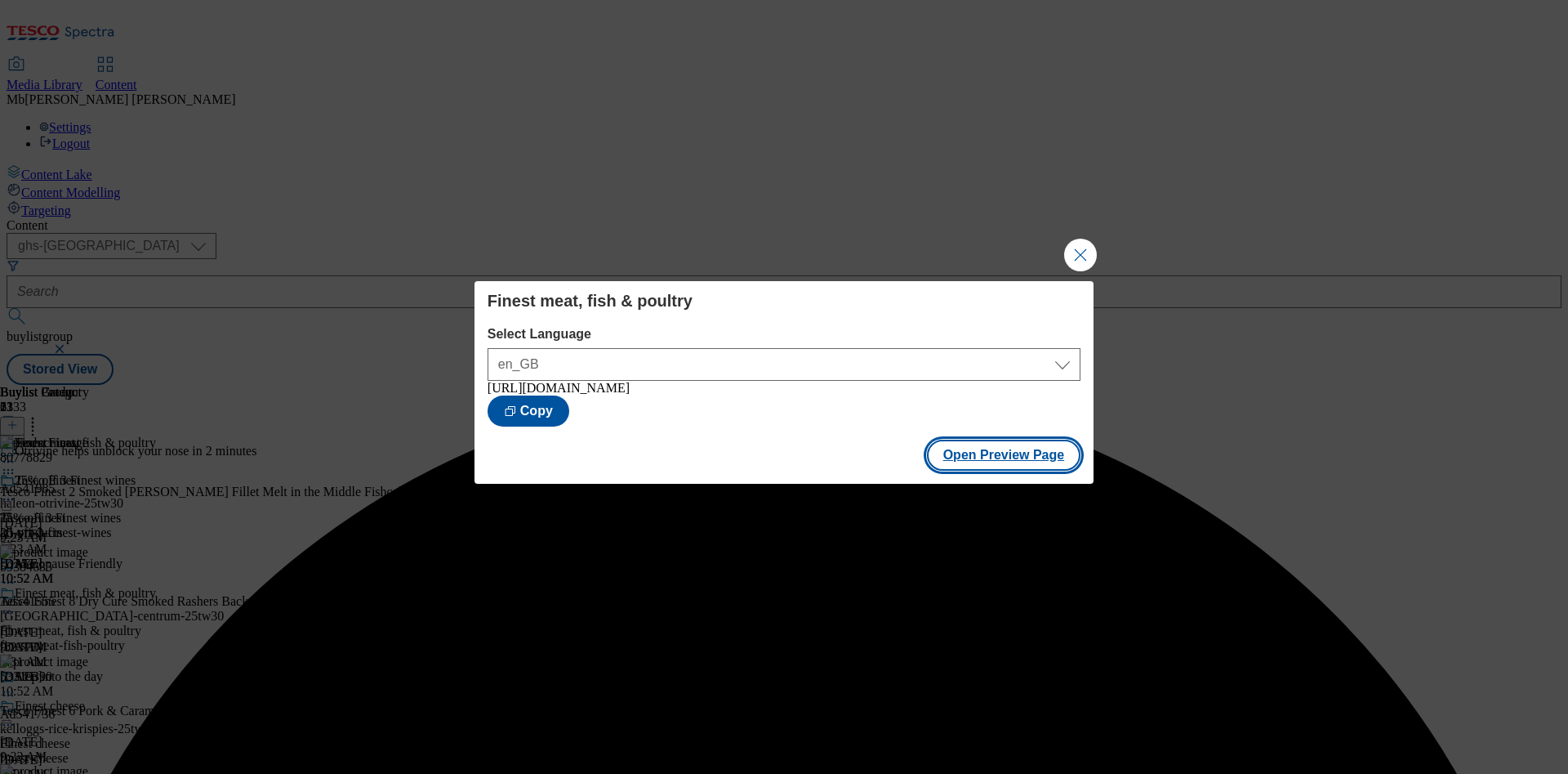
click at [1031, 458] on button "Open Preview Page" at bounding box center [1004, 455] width 154 height 31
click at [994, 464] on button "Open Preview Page" at bounding box center [1004, 455] width 154 height 31
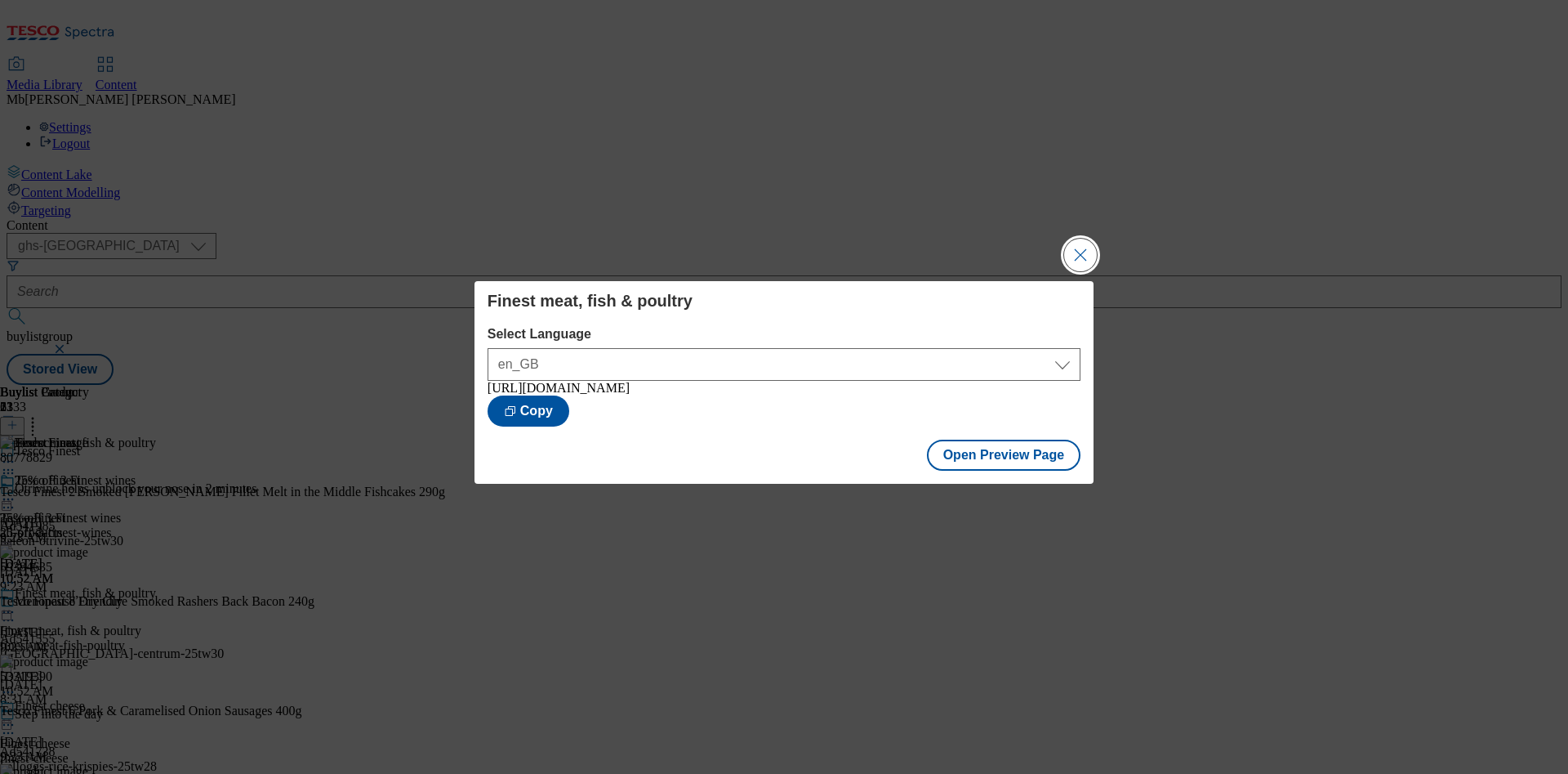
click at [1077, 251] on button "Close Modal" at bounding box center [1080, 255] width 33 height 33
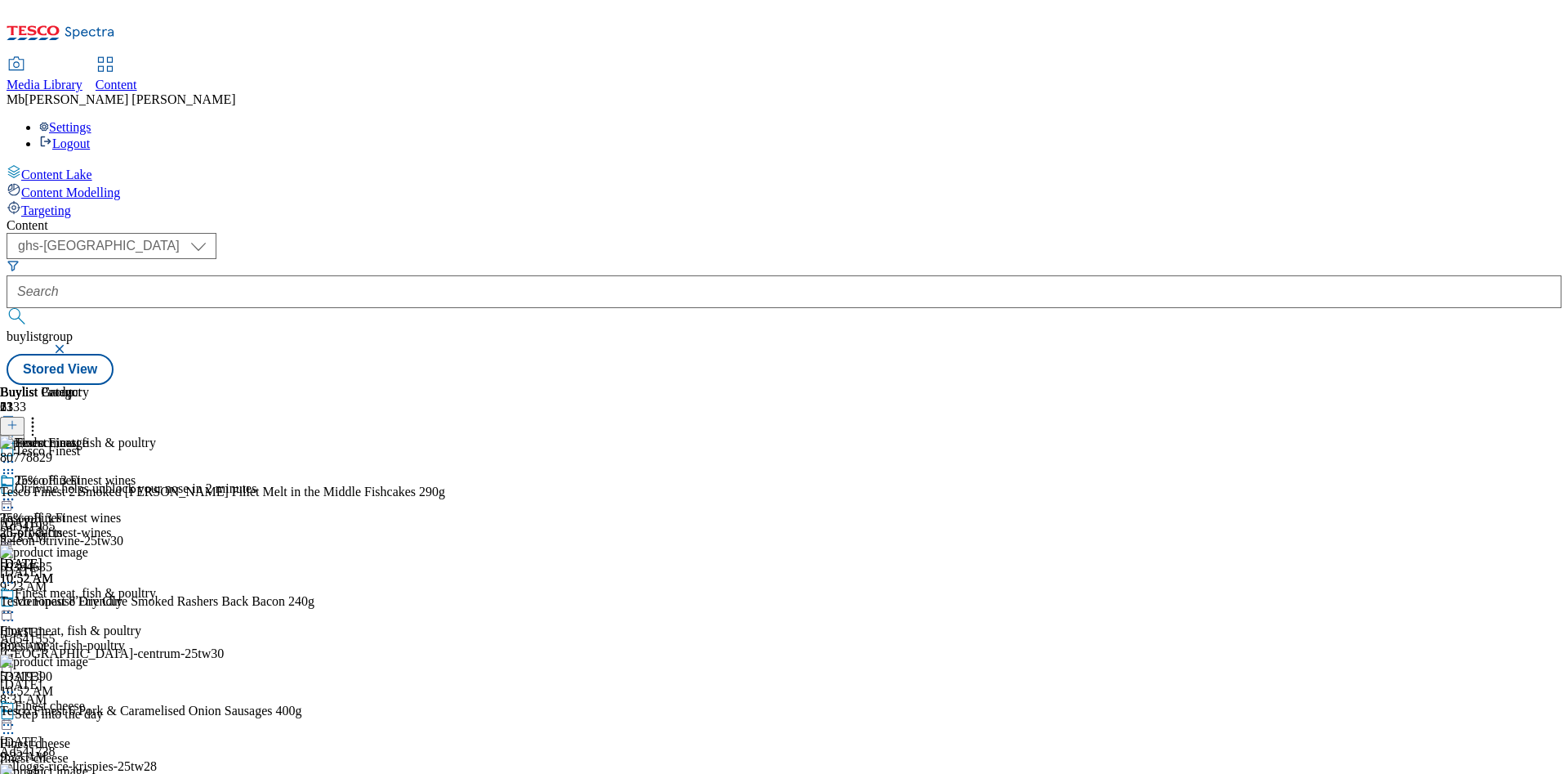
click at [17, 604] on icon at bounding box center [8, 612] width 17 height 17
click at [87, 772] on span "Publish" at bounding box center [68, 778] width 36 height 13
